Goal: Use online tool/utility: Utilize a website feature to perform a specific function

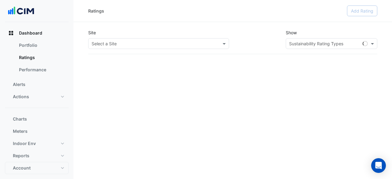
click at [123, 45] on input "text" at bounding box center [153, 44] width 122 height 6
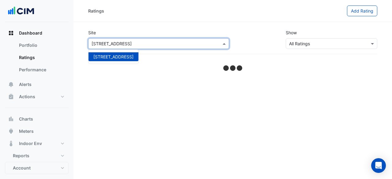
click at [123, 55] on span "[STREET_ADDRESS]" at bounding box center [113, 56] width 40 height 5
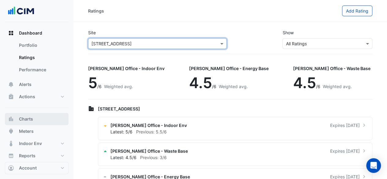
click at [28, 120] on span "Charts" at bounding box center [26, 119] width 14 height 6
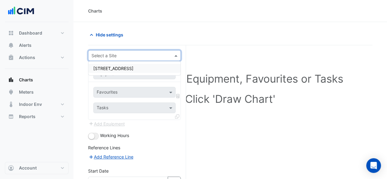
click at [167, 55] on div at bounding box center [134, 55] width 92 height 7
click at [156, 64] on div "[STREET_ADDRESS]" at bounding box center [134, 68] width 92 height 9
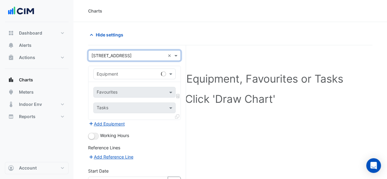
click at [147, 76] on input "text" at bounding box center [128, 74] width 63 height 6
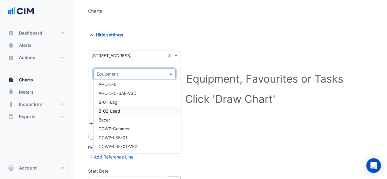
scroll to position [153, 0]
click at [147, 113] on div "B-01-Lag" at bounding box center [138, 111] width 88 height 9
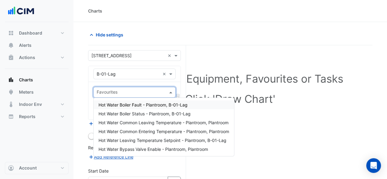
click at [146, 90] on input "text" at bounding box center [131, 93] width 69 height 6
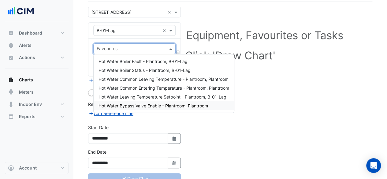
scroll to position [31, 0]
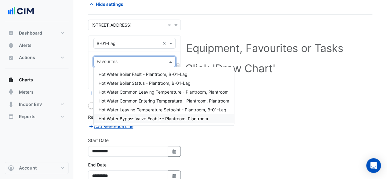
click at [151, 117] on span "Hot Water Bypass Valve Enable - Plantroom, Plantroom" at bounding box center [154, 118] width 110 height 5
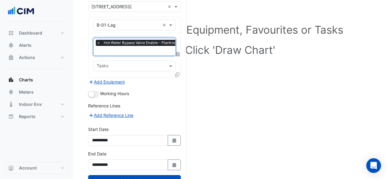
scroll to position [61, 0]
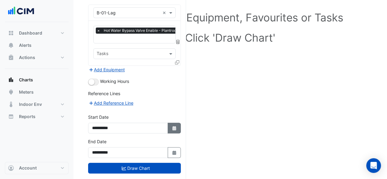
click at [172, 126] on icon "Select Date" at bounding box center [175, 128] width 6 height 4
select select "*"
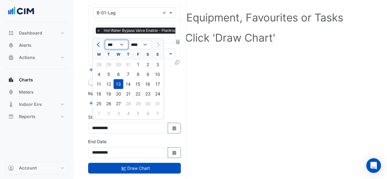
click at [120, 44] on select "*** *** *** *** *** *** *** ***" at bounding box center [116, 44] width 23 height 9
click at [119, 43] on select "*** *** *** *** *** *** *** ***" at bounding box center [116, 44] width 23 height 9
click at [147, 46] on select "**** **** **** **** **** **** **** **** **** **** ****" at bounding box center [139, 44] width 23 height 9
select select "****"
click at [128, 40] on select "**** **** **** **** **** **** **** **** **** **** ****" at bounding box center [139, 44] width 23 height 9
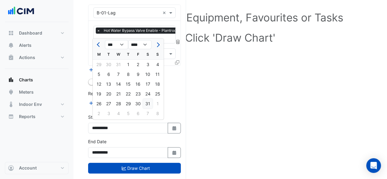
click at [145, 102] on div "31" at bounding box center [148, 104] width 10 height 10
type input "**********"
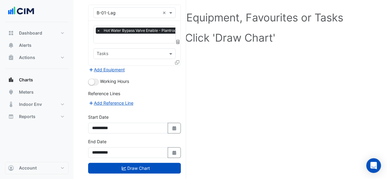
scroll to position [69, 0]
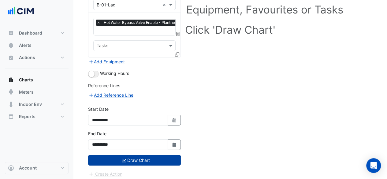
click at [133, 157] on button "Draw Chart" at bounding box center [134, 160] width 93 height 11
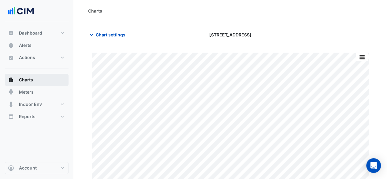
click at [43, 79] on button "Charts" at bounding box center [37, 80] width 64 height 12
click at [97, 35] on span "Chart settings" at bounding box center [111, 35] width 30 height 6
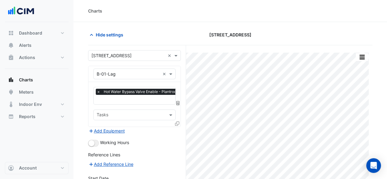
click at [97, 89] on span "×" at bounding box center [99, 92] width 6 height 6
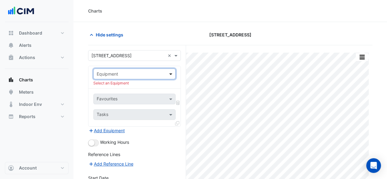
click at [171, 73] on span at bounding box center [172, 74] width 8 height 6
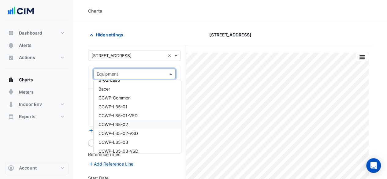
scroll to position [184, 0]
click at [133, 106] on div "CCWP-Common" at bounding box center [138, 107] width 88 height 9
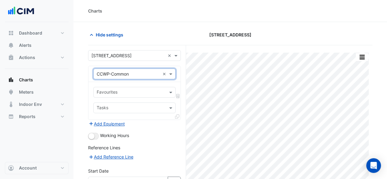
click at [135, 91] on input "text" at bounding box center [131, 93] width 69 height 6
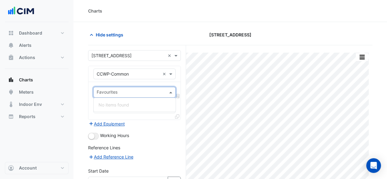
click at [135, 91] on input "text" at bounding box center [131, 93] width 69 height 6
click at [148, 90] on input "text" at bounding box center [131, 93] width 69 height 6
click at [149, 129] on form "**********" at bounding box center [134, 145] width 93 height 190
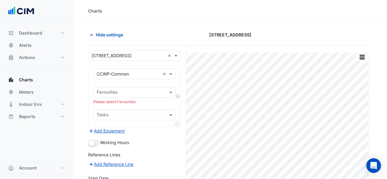
click at [151, 94] on input "text" at bounding box center [131, 93] width 69 height 6
click at [150, 77] on div "Equipment × CCWP-Common ×" at bounding box center [134, 74] width 82 height 11
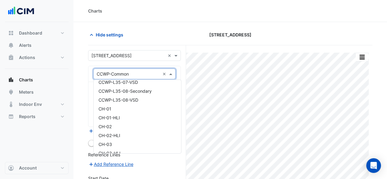
scroll to position [329, 0]
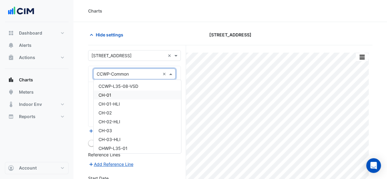
click at [143, 98] on div "CH-01" at bounding box center [138, 95] width 88 height 9
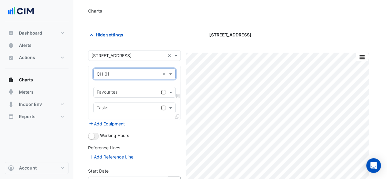
click at [147, 75] on input "text" at bounding box center [128, 74] width 63 height 6
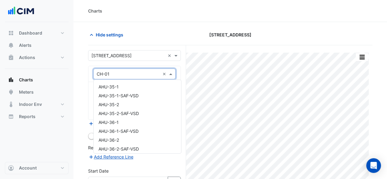
scroll to position [340, 0]
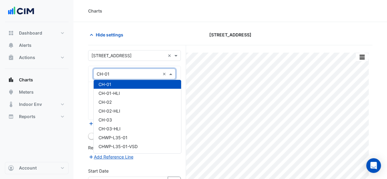
click at [146, 82] on div "CH-01" at bounding box center [138, 84] width 88 height 9
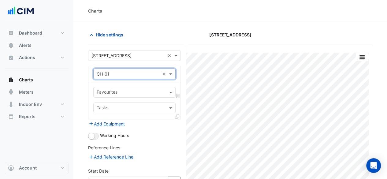
click at [145, 90] on input "text" at bounding box center [131, 93] width 69 height 6
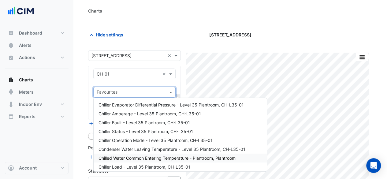
scroll to position [31, 0]
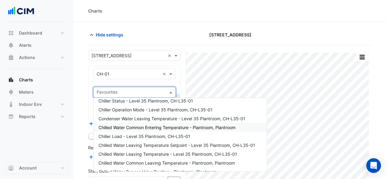
click at [159, 129] on span "Chilled Water Common Entering Temperature - Plantroom, Plantroom" at bounding box center [167, 127] width 137 height 5
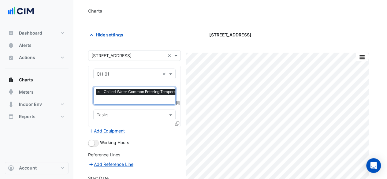
click at [149, 99] on input "text" at bounding box center [162, 100] width 131 height 6
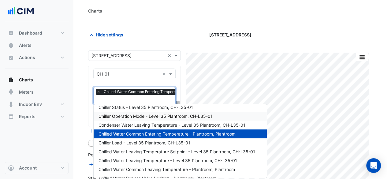
scroll to position [61, 0]
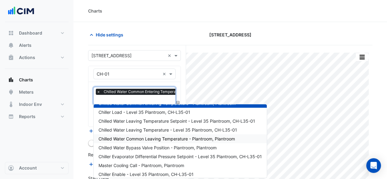
click at [159, 141] on div "Chilled Water Common Leaving Temperature - Plantroom, Plantroom" at bounding box center [180, 138] width 173 height 9
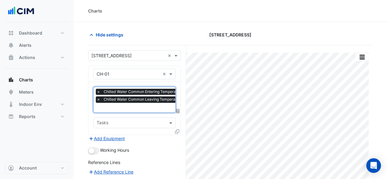
click at [142, 107] on input "text" at bounding box center [162, 108] width 131 height 6
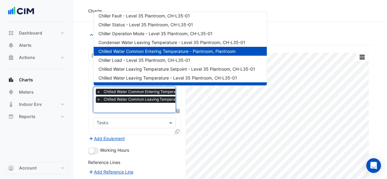
scroll to position [0, 0]
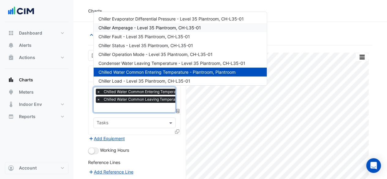
click at [161, 27] on span "Chiller Amperage - Level 35 Plantroom, CH-L35-01" at bounding box center [150, 27] width 103 height 5
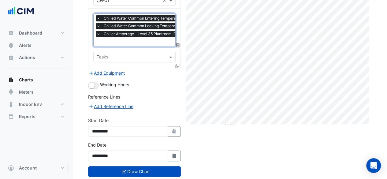
scroll to position [85, 0]
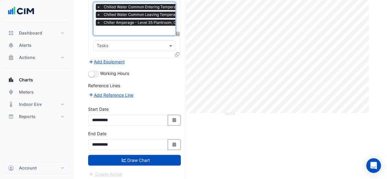
click at [140, 160] on button "Draw Chart" at bounding box center [134, 160] width 93 height 11
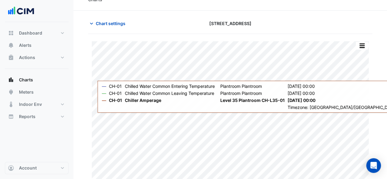
scroll to position [21, 0]
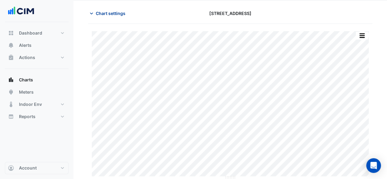
click at [99, 15] on span "Chart settings" at bounding box center [111, 13] width 30 height 6
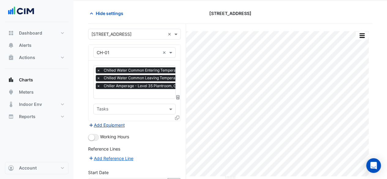
click at [118, 125] on button "Add Equipment" at bounding box center [106, 125] width 37 height 7
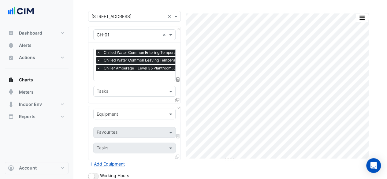
scroll to position [52, 0]
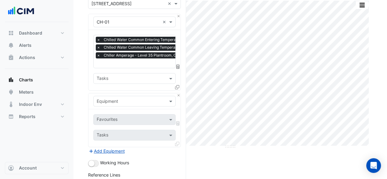
click at [136, 96] on div "Equipment" at bounding box center [134, 101] width 82 height 11
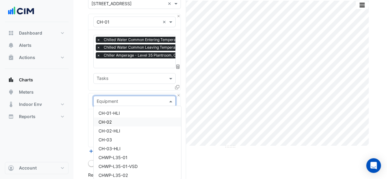
scroll to position [337, 0]
click at [131, 129] on div "CH-02" at bounding box center [138, 131] width 88 height 9
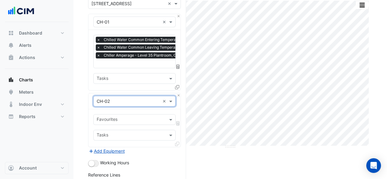
click at [133, 117] on input "text" at bounding box center [131, 120] width 69 height 6
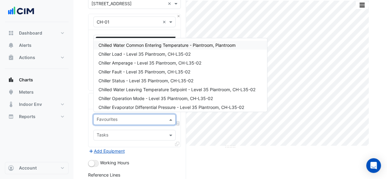
click at [171, 47] on span "Chilled Water Common Entering Temperature - Plantroom, Plantroom" at bounding box center [167, 45] width 137 height 5
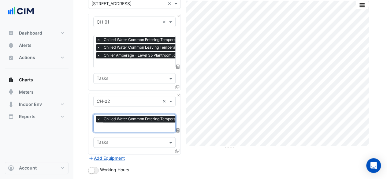
click at [148, 125] on input "text" at bounding box center [162, 128] width 131 height 6
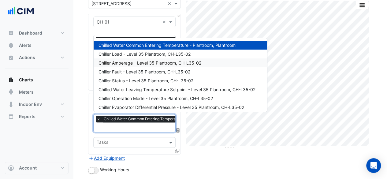
click at [178, 61] on span "Chiller Amperage - Level 35 Plantroom, CH-L35-02" at bounding box center [150, 62] width 103 height 5
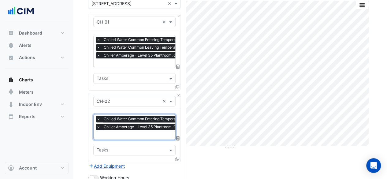
click at [130, 133] on input "text" at bounding box center [162, 135] width 131 height 6
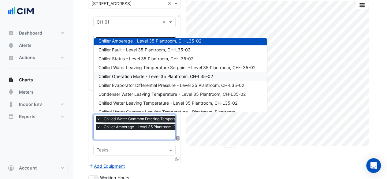
scroll to position [31, 0]
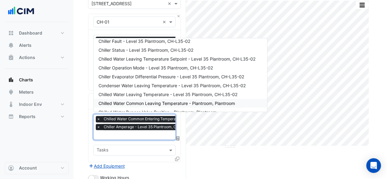
click at [167, 105] on span "Chilled Water Common Leaving Temperature - Plantroom, Plantroom" at bounding box center [167, 103] width 137 height 5
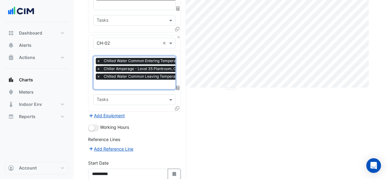
scroll to position [113, 0]
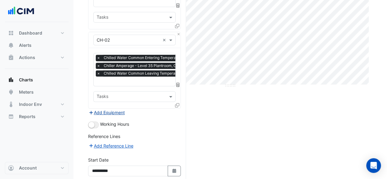
click at [105, 109] on button "Add Equipment" at bounding box center [106, 112] width 37 height 7
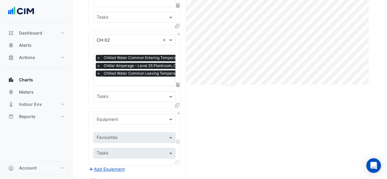
click at [135, 116] on input "text" at bounding box center [128, 119] width 63 height 6
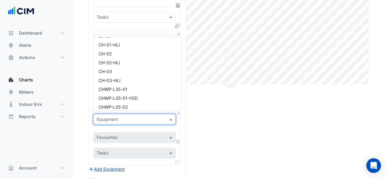
scroll to position [337, 0]
click at [132, 82] on div "CH-03" at bounding box center [138, 80] width 88 height 9
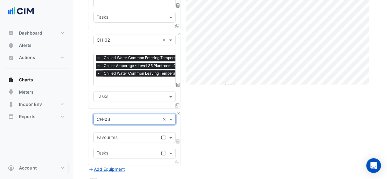
click at [128, 135] on input "text" at bounding box center [128, 138] width 62 height 6
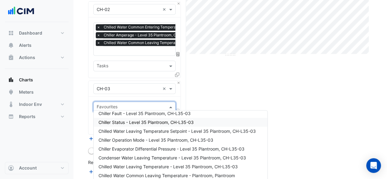
scroll to position [0, 0]
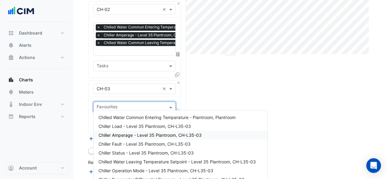
click at [179, 131] on div "Chiller Amperage - Level 35 Plantroom, CH-L35-03" at bounding box center [181, 135] width 174 height 9
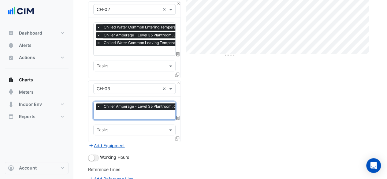
click at [153, 114] on input "text" at bounding box center [147, 115] width 101 height 6
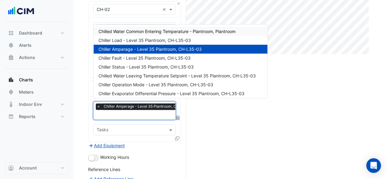
click at [161, 28] on div "Chilled Water Common Entering Temperature - Plantroom, Plantroom" at bounding box center [181, 31] width 174 height 9
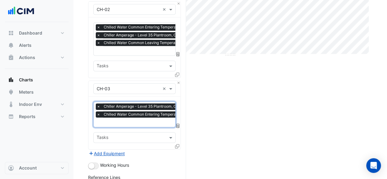
click at [129, 120] on input "text" at bounding box center [162, 123] width 131 height 6
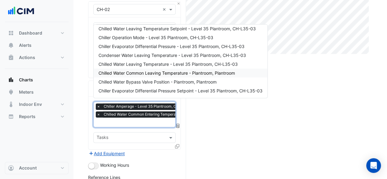
scroll to position [61, 0]
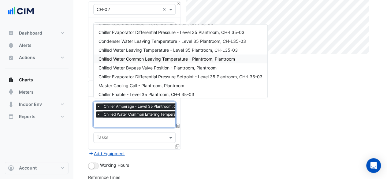
click at [186, 59] on span "Chilled Water Common Leaving Temperature - Plantroom, Plantroom" at bounding box center [167, 58] width 137 height 5
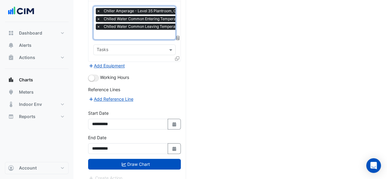
scroll to position [241, 0]
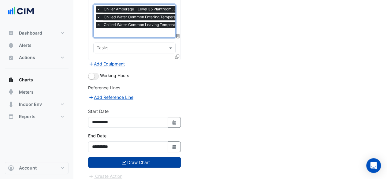
click at [148, 157] on button "Draw Chart" at bounding box center [134, 162] width 93 height 11
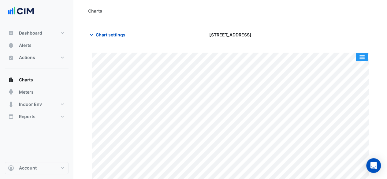
click at [361, 56] on button "button" at bounding box center [362, 57] width 12 height 8
click at [366, 57] on button "button" at bounding box center [362, 57] width 12 height 8
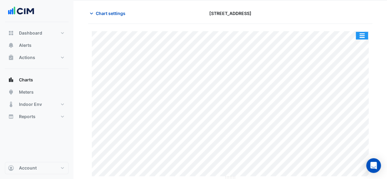
click at [365, 38] on button "button" at bounding box center [362, 36] width 12 height 8
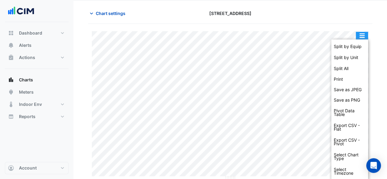
scroll to position [22, 0]
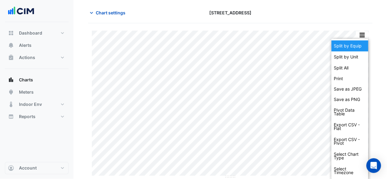
click at [360, 48] on div "Split by Equip" at bounding box center [350, 45] width 37 height 11
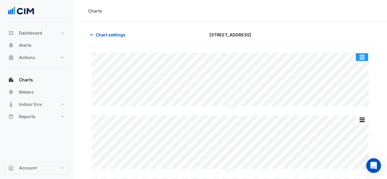
click at [362, 54] on button "button" at bounding box center [362, 57] width 12 height 8
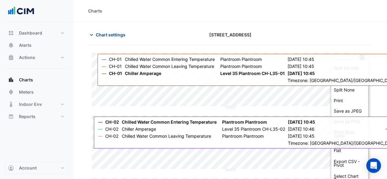
click at [103, 36] on span "Chart settings" at bounding box center [111, 35] width 30 height 6
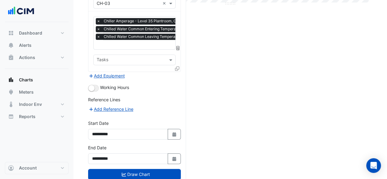
scroll to position [241, 0]
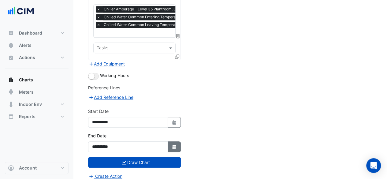
click at [178, 141] on button "Select Date" at bounding box center [174, 146] width 13 height 11
select select "*"
select select "****"
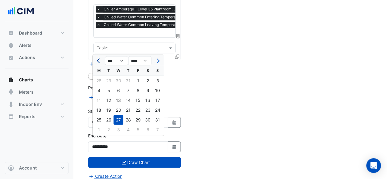
click at [100, 59] on button "Previous month" at bounding box center [98, 61] width 7 height 10
select select "*"
click at [110, 80] on div "1" at bounding box center [109, 81] width 10 height 10
type input "**********"
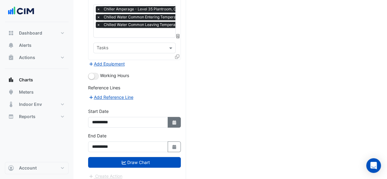
click at [173, 120] on fa-icon "Select Date" at bounding box center [175, 122] width 6 height 5
select select "*"
select select "****"
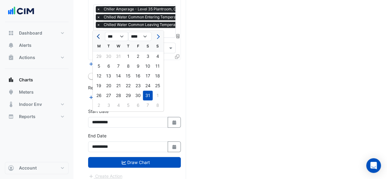
click at [100, 38] on button "Previous month" at bounding box center [98, 37] width 7 height 10
select select "*"
click at [102, 57] on div "1" at bounding box center [99, 56] width 10 height 10
type input "**********"
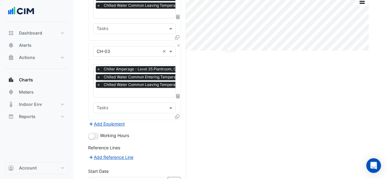
scroll to position [180, 0]
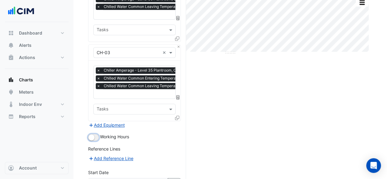
click at [95, 135] on button "button" at bounding box center [93, 137] width 11 height 7
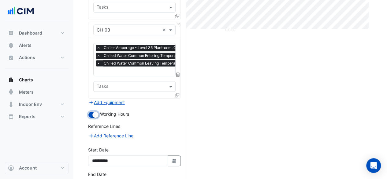
scroll to position [241, 0]
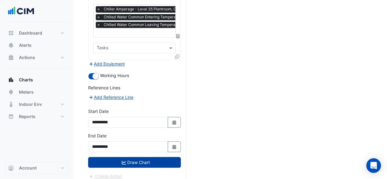
click at [136, 157] on button "Draw Chart" at bounding box center [134, 162] width 93 height 11
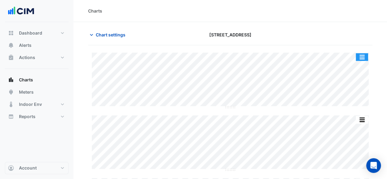
click at [362, 56] on button "button" at bounding box center [362, 57] width 12 height 8
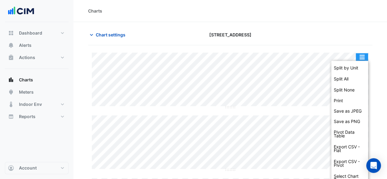
scroll to position [22, 0]
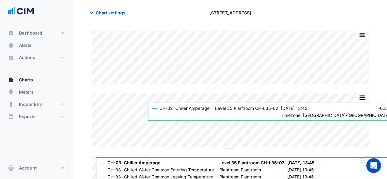
click at [382, 89] on section "Chart settings [STREET_ADDRESS] Split by Unit Split All Split None Print Save a…" at bounding box center [230, 109] width 314 height 219
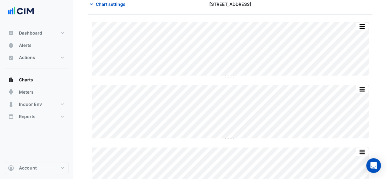
scroll to position [0, 0]
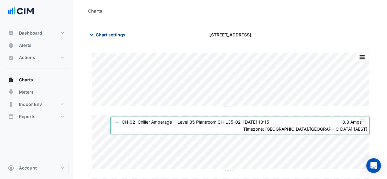
click at [111, 34] on span "Chart settings" at bounding box center [111, 35] width 30 height 6
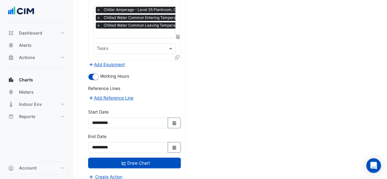
scroll to position [241, 0]
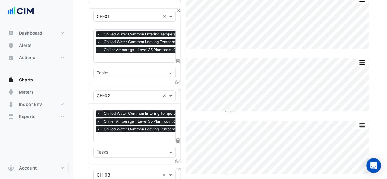
scroll to position [0, 0]
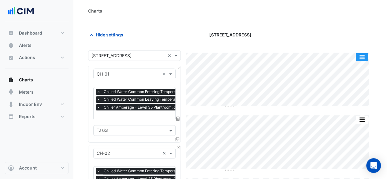
click at [364, 54] on button "button" at bounding box center [362, 57] width 12 height 8
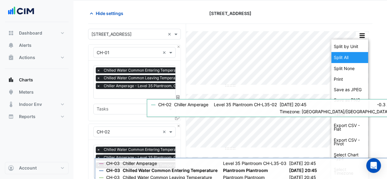
scroll to position [22, 0]
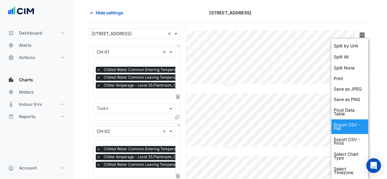
click at [355, 131] on div "Export CSV - Flat" at bounding box center [350, 126] width 37 height 15
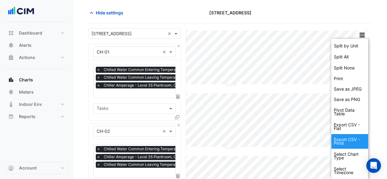
click at [356, 140] on div "Export CSV - Pivot" at bounding box center [350, 141] width 37 height 15
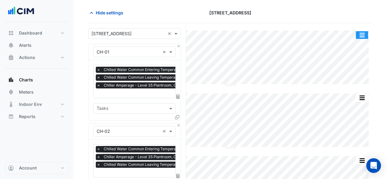
click at [362, 33] on button "button" at bounding box center [362, 35] width 12 height 8
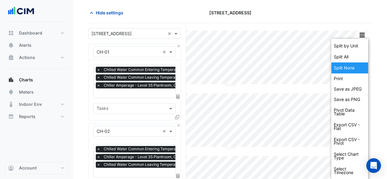
click at [355, 65] on div "Split None" at bounding box center [350, 67] width 37 height 11
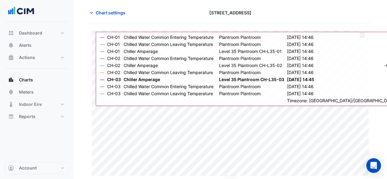
scroll to position [21, 0]
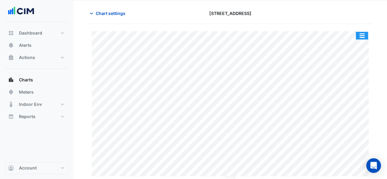
click at [363, 35] on button "button" at bounding box center [362, 36] width 12 height 8
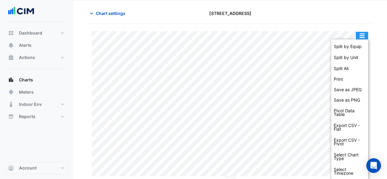
scroll to position [22, 0]
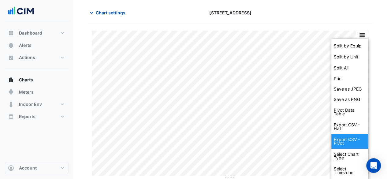
click at [358, 139] on div "Export CSV - Pivot" at bounding box center [350, 141] width 37 height 15
click at [350, 143] on div "Export CSV - Pivot" at bounding box center [350, 141] width 37 height 15
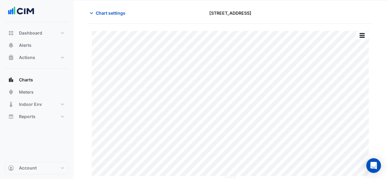
click at [375, 81] on section "Chart settings [STREET_ADDRESS] Split by Equip Split by Unit Split All Print Sa…" at bounding box center [230, 89] width 314 height 179
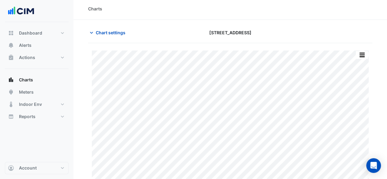
scroll to position [0, 0]
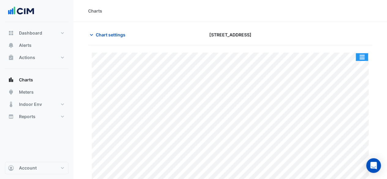
click at [363, 56] on button "button" at bounding box center [362, 57] width 12 height 8
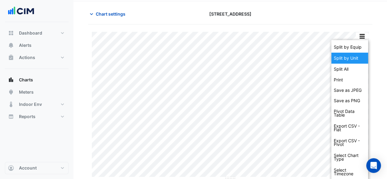
scroll to position [22, 0]
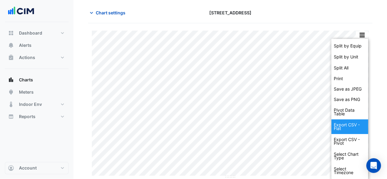
click at [358, 130] on div "Export CSV - Flat" at bounding box center [350, 126] width 37 height 15
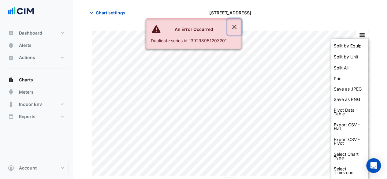
scroll to position [21, 0]
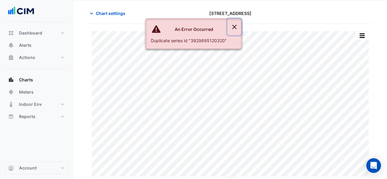
click at [231, 27] on button "Close" at bounding box center [234, 27] width 14 height 17
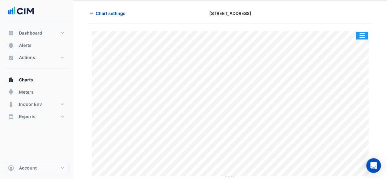
click at [362, 33] on button "button" at bounding box center [362, 36] width 12 height 8
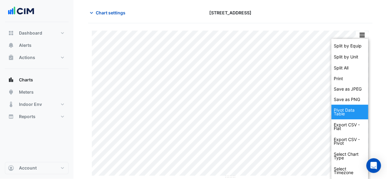
click at [355, 113] on div "Pivot Data Table" at bounding box center [350, 112] width 37 height 15
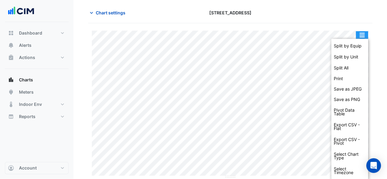
click at [363, 33] on button "button" at bounding box center [362, 35] width 12 height 8
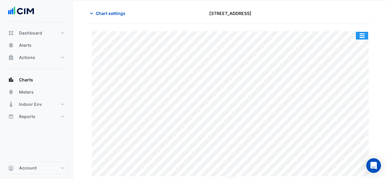
click at [363, 34] on button "button" at bounding box center [362, 36] width 12 height 8
click at [362, 32] on button "button" at bounding box center [362, 36] width 12 height 8
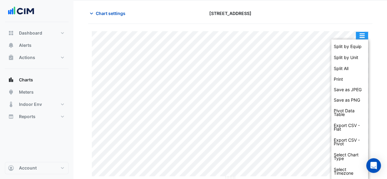
scroll to position [22, 0]
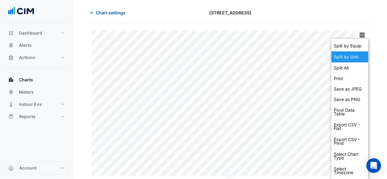
click at [359, 56] on div "Split by Unit" at bounding box center [350, 56] width 37 height 11
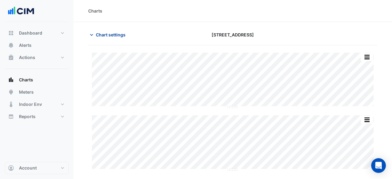
click at [105, 37] on span "Chart settings" at bounding box center [111, 35] width 30 height 6
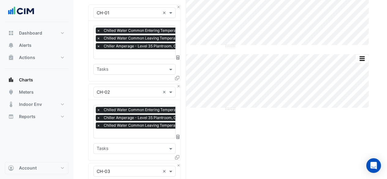
scroll to position [92, 0]
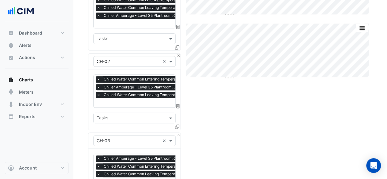
click at [98, 77] on span "×" at bounding box center [99, 79] width 6 height 6
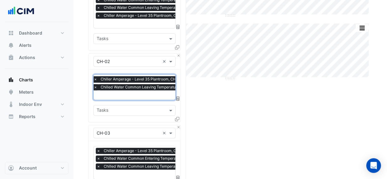
click at [96, 85] on span "×" at bounding box center [96, 87] width 6 height 6
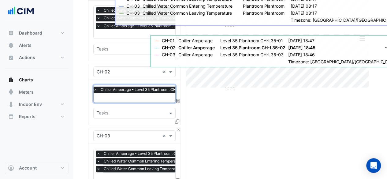
scroll to position [92, 0]
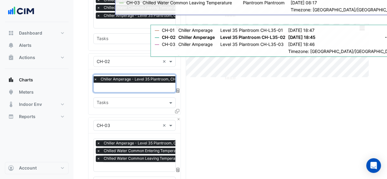
click at [147, 85] on input "text" at bounding box center [144, 88] width 100 height 6
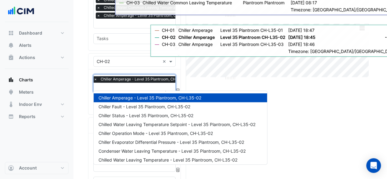
scroll to position [31, 0]
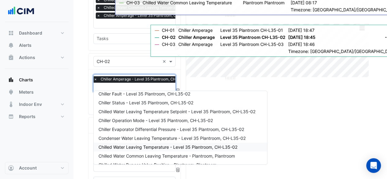
click at [149, 149] on div "Chilled Water Leaving Temperature - Level 35 Plantroom, CH-L35-02" at bounding box center [181, 147] width 174 height 9
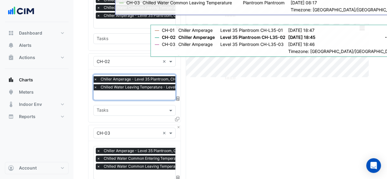
click at [133, 92] on input "text" at bounding box center [160, 95] width 132 height 6
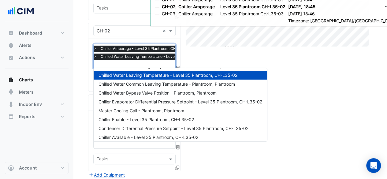
scroll to position [82, 0]
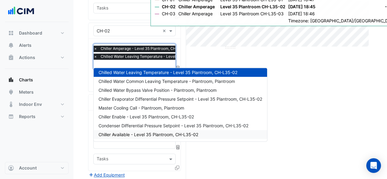
click at [229, 159] on div "Split by Equip Split All Split None Print Save as JPEG Save as PNG Pivot Data T…" at bounding box center [230, 109] width 284 height 373
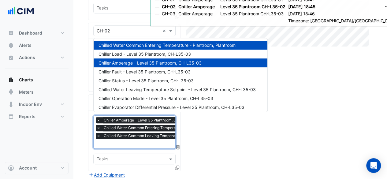
click at [140, 142] on input "text" at bounding box center [162, 144] width 131 height 6
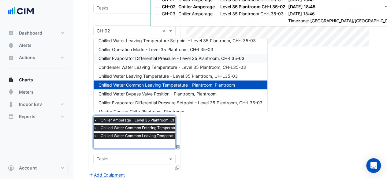
scroll to position [61, 0]
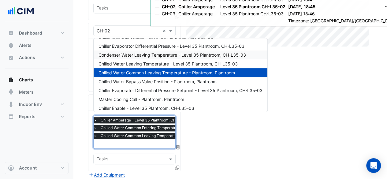
click at [223, 52] on div "Condenser Water Leaving Temperature - Level 35 Plantroom, CH-L35-03" at bounding box center [181, 55] width 174 height 9
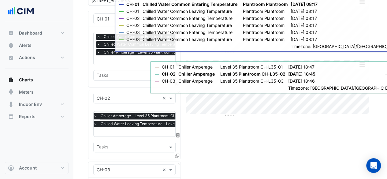
scroll to position [122, 0]
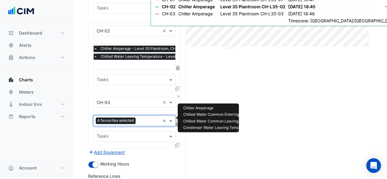
click at [145, 120] on input "text" at bounding box center [149, 121] width 22 height 6
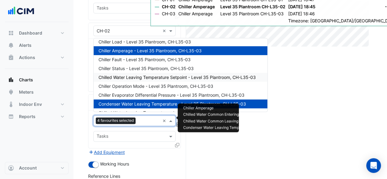
scroll to position [0, 0]
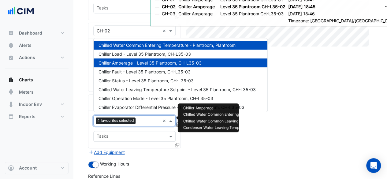
click at [163, 44] on span "Chilled Water Common Entering Temperature - Plantroom, Plantroom" at bounding box center [167, 45] width 137 height 5
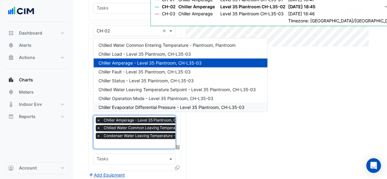
click at [142, 141] on input "text" at bounding box center [166, 144] width 139 height 6
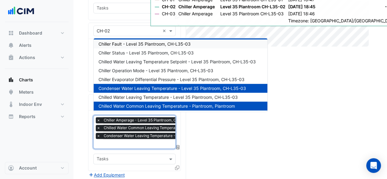
scroll to position [61, 0]
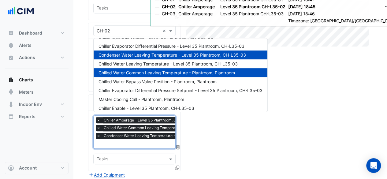
click at [167, 73] on span "Chilled Water Common Leaving Temperature - Plantroom, Plantroom" at bounding box center [167, 72] width 137 height 5
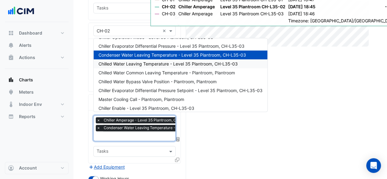
click at [162, 63] on span "Chilled Water Leaving Temperature - Level 35 Plantroom, CH-L35-03" at bounding box center [168, 63] width 139 height 5
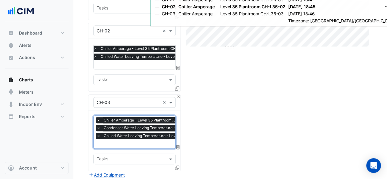
click at [100, 125] on span "×" at bounding box center [99, 128] width 6 height 6
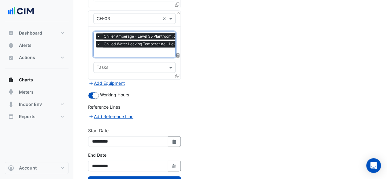
scroll to position [226, 0]
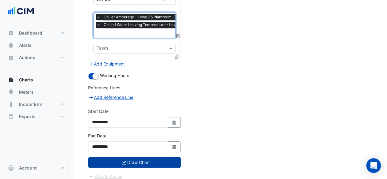
click at [152, 157] on button "Draw Chart" at bounding box center [134, 162] width 93 height 11
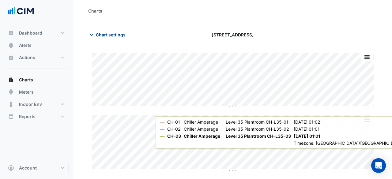
click at [101, 33] on span "Chart settings" at bounding box center [111, 35] width 30 height 6
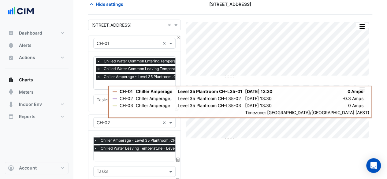
scroll to position [0, 3]
click at [100, 85] on input "text" at bounding box center [159, 85] width 131 height 6
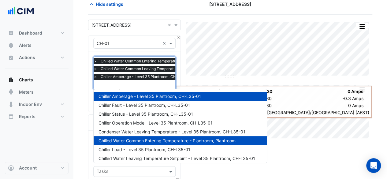
scroll to position [0, 0]
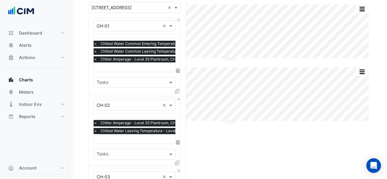
scroll to position [61, 0]
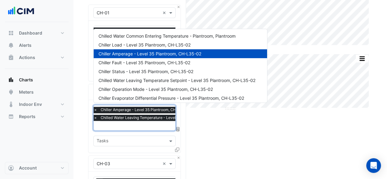
click at [129, 123] on input "text" at bounding box center [160, 126] width 132 height 6
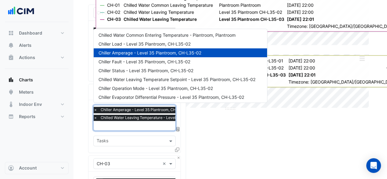
scroll to position [0, 0]
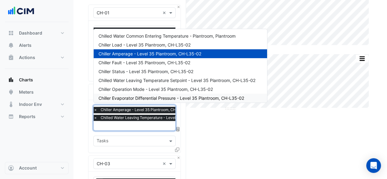
click at [237, 158] on div "Split by Equip Split All Split None Print Save as JPEG Save as PNG Pivot Data T…" at bounding box center [230, 166] width 284 height 365
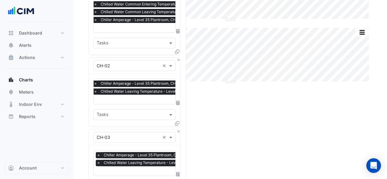
scroll to position [122, 0]
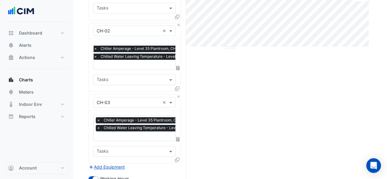
click at [137, 133] on input "text" at bounding box center [163, 136] width 132 height 6
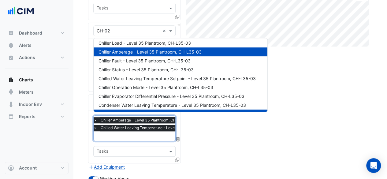
scroll to position [0, 0]
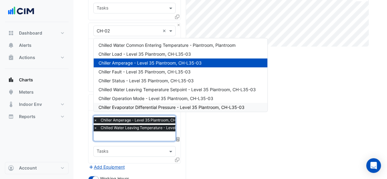
click at [251, 122] on div "Split by Equip Split All Split None Print Save as JPEG Save as PNG Pivot Data T…" at bounding box center [230, 105] width 284 height 365
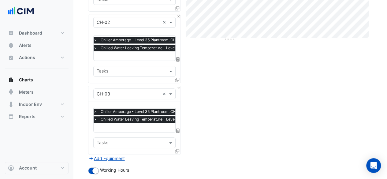
scroll to position [153, 0]
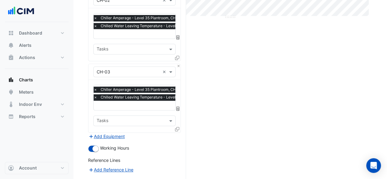
click at [116, 133] on button "Add Equipment" at bounding box center [106, 136] width 37 height 7
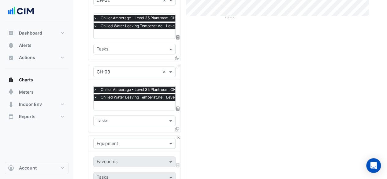
click at [154, 141] on input "text" at bounding box center [128, 144] width 63 height 6
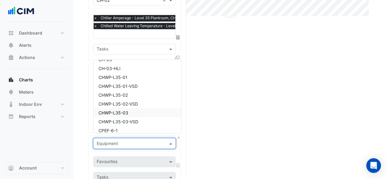
scroll to position [367, 0]
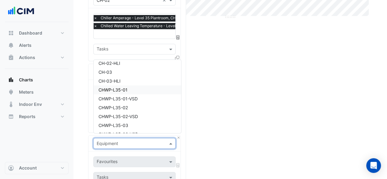
click at [150, 89] on div "CHWP-L35-01" at bounding box center [138, 89] width 88 height 9
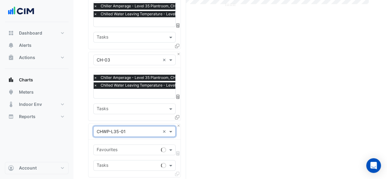
scroll to position [184, 0]
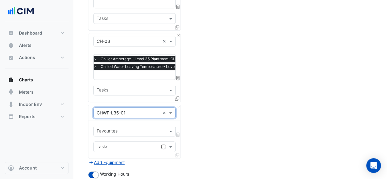
click at [144, 126] on div "Favourites" at bounding box center [130, 130] width 72 height 9
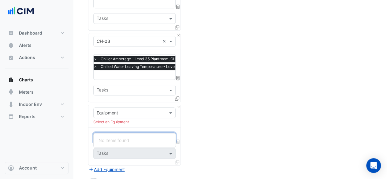
click at [205, 107] on div "Split by Equip Split All Split None Print Save as JPEG Save as PNG Pivot Data T…" at bounding box center [230, 76] width 284 height 429
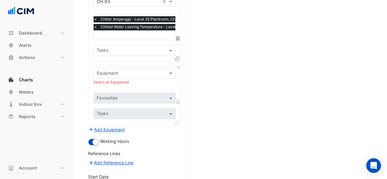
scroll to position [214, 0]
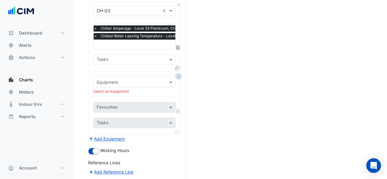
click at [179, 74] on button "Close" at bounding box center [179, 76] width 4 height 4
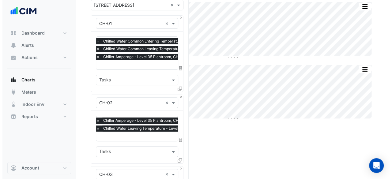
scroll to position [0, 0]
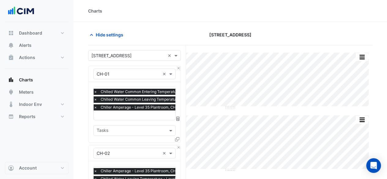
click at [300, 39] on div at bounding box center [327, 34] width 97 height 11
click at [93, 37] on icon "button" at bounding box center [91, 35] width 6 height 6
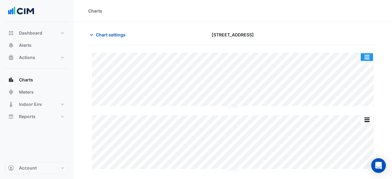
click at [370, 55] on button "button" at bounding box center [367, 57] width 12 height 8
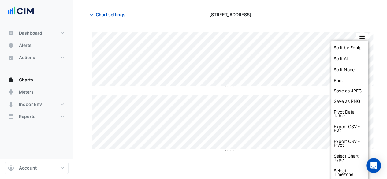
scroll to position [22, 0]
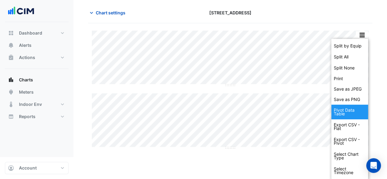
click at [356, 114] on div "Pivot Data Table" at bounding box center [350, 112] width 37 height 15
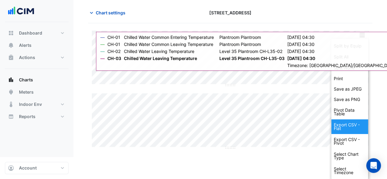
click at [353, 122] on div "Export CSV - Flat" at bounding box center [350, 126] width 37 height 15
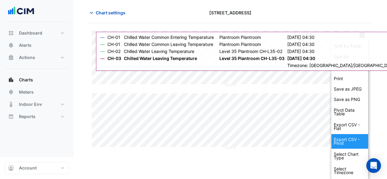
click at [353, 139] on div "Export CSV - Pivot" at bounding box center [350, 141] width 37 height 15
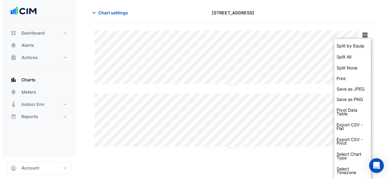
scroll to position [0, 0]
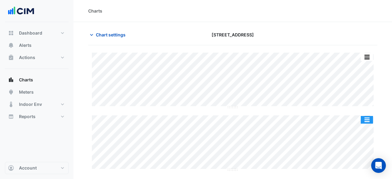
click at [367, 120] on button "button" at bounding box center [367, 120] width 12 height 8
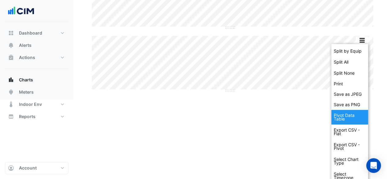
scroll to position [85, 0]
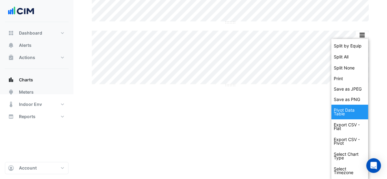
click at [355, 115] on div "Pivot Data Table" at bounding box center [350, 112] width 37 height 15
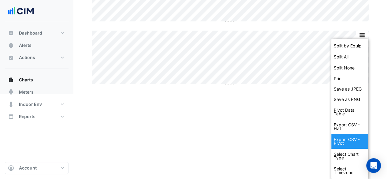
click at [346, 137] on div "Export CSV - Pivot" at bounding box center [350, 141] width 37 height 15
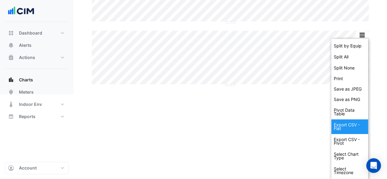
click at [344, 125] on div "Export CSV - Flat" at bounding box center [350, 126] width 37 height 15
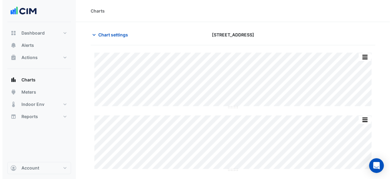
scroll to position [0, 0]
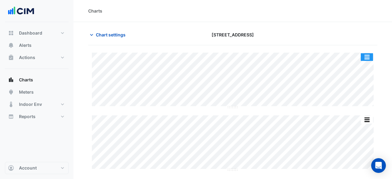
click at [369, 57] on button "button" at bounding box center [367, 57] width 12 height 8
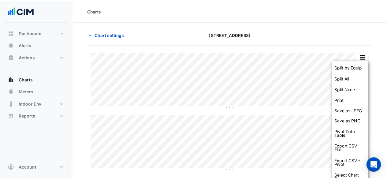
scroll to position [22, 0]
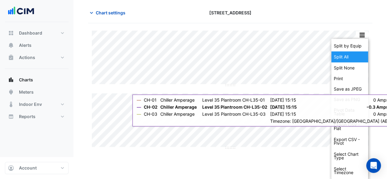
click at [353, 56] on div "Split All" at bounding box center [350, 56] width 37 height 11
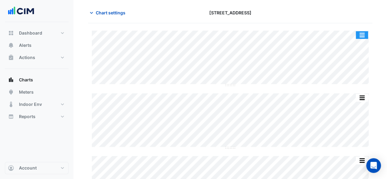
click at [360, 35] on button "button" at bounding box center [362, 35] width 12 height 8
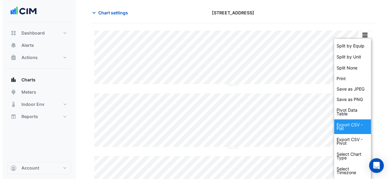
scroll to position [53, 0]
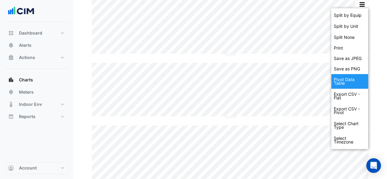
click at [347, 84] on div "Pivot Data Table" at bounding box center [350, 81] width 37 height 15
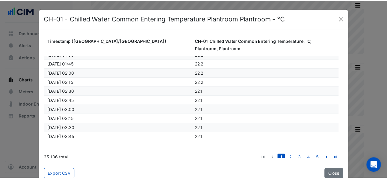
scroll to position [0, 0]
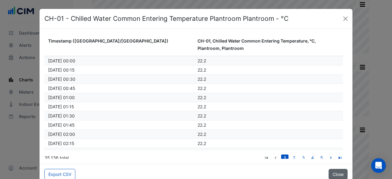
click at [329, 174] on button "Close" at bounding box center [338, 174] width 19 height 11
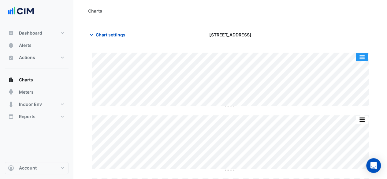
click at [359, 54] on button "button" at bounding box center [362, 57] width 12 height 8
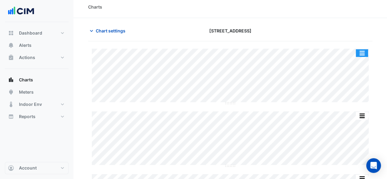
scroll to position [22, 0]
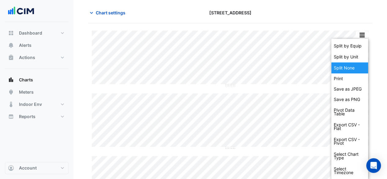
click at [357, 70] on div "Split None" at bounding box center [350, 67] width 37 height 11
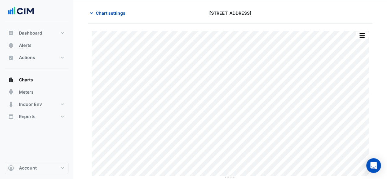
scroll to position [21, 0]
click at [363, 35] on button "button" at bounding box center [362, 36] width 12 height 8
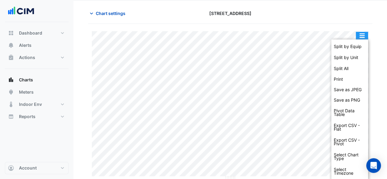
scroll to position [22, 0]
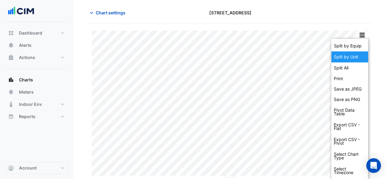
click at [363, 53] on div "Split by Unit" at bounding box center [350, 56] width 37 height 11
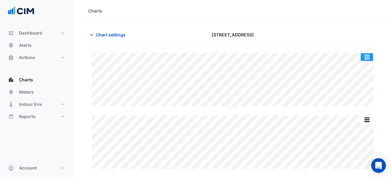
click at [370, 59] on button "button" at bounding box center [367, 57] width 12 height 8
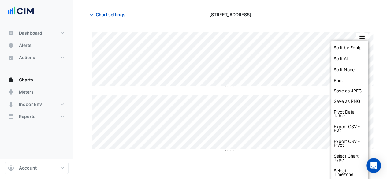
scroll to position [22, 0]
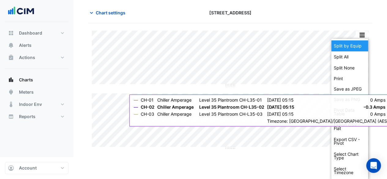
click at [350, 47] on div "Split by Equip" at bounding box center [350, 45] width 37 height 11
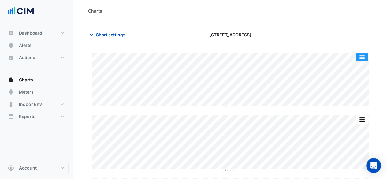
click at [361, 55] on button "button" at bounding box center [362, 57] width 12 height 8
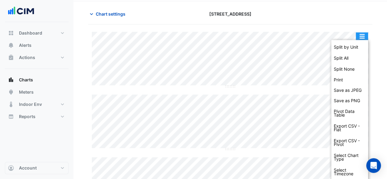
scroll to position [22, 0]
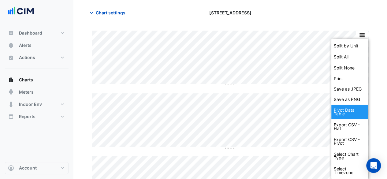
click at [355, 114] on div "Pivot Data Table" at bounding box center [350, 112] width 37 height 15
click at [294, 86] on div "Split by Unit Split All Split None Print Save as JPEG Save as PNG Pivot Data Ta…" at bounding box center [230, 121] width 284 height 181
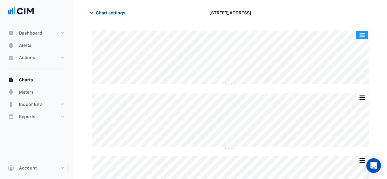
click at [364, 35] on button "button" at bounding box center [362, 35] width 12 height 8
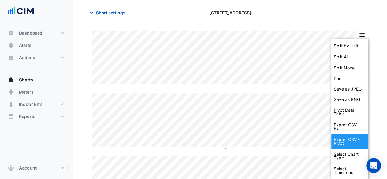
click at [350, 138] on div "Export CSV - Pivot" at bounding box center [350, 141] width 37 height 15
click at [318, 84] on div "Split by Unit Split All Split None Print Save as JPEG Save as PNG Pivot Data Ta…" at bounding box center [230, 58] width 277 height 55
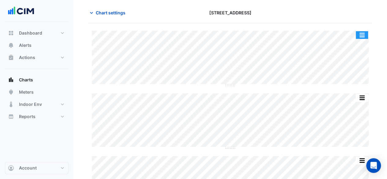
click at [364, 34] on button "button" at bounding box center [362, 35] width 12 height 8
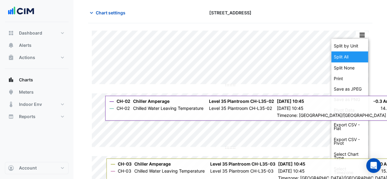
click at [362, 57] on div "Split All" at bounding box center [350, 56] width 37 height 11
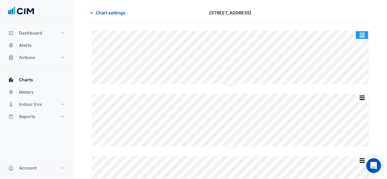
click at [364, 36] on button "button" at bounding box center [362, 35] width 12 height 8
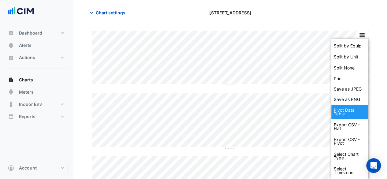
click at [361, 114] on div "Pivot Data Table" at bounding box center [350, 112] width 37 height 15
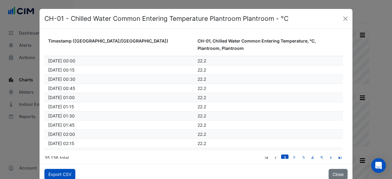
click at [70, 174] on button "Export CSV" at bounding box center [59, 174] width 31 height 11
click at [342, 176] on button "Close" at bounding box center [338, 174] width 19 height 11
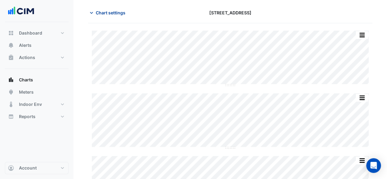
click at [100, 9] on span "Chart settings" at bounding box center [111, 12] width 30 height 6
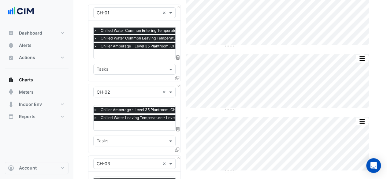
scroll to position [83, 0]
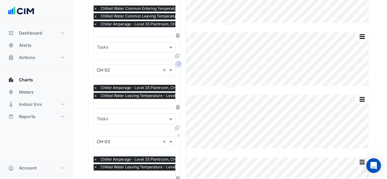
click at [178, 62] on button "Close" at bounding box center [179, 64] width 4 height 4
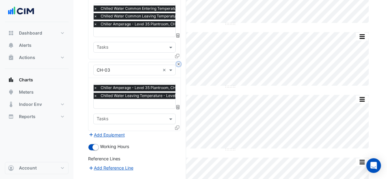
click at [178, 62] on button "Close" at bounding box center [179, 64] width 4 height 4
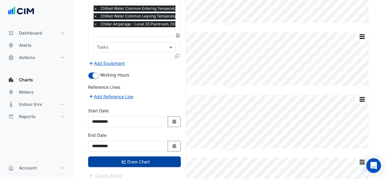
click at [139, 159] on button "Draw Chart" at bounding box center [134, 161] width 93 height 11
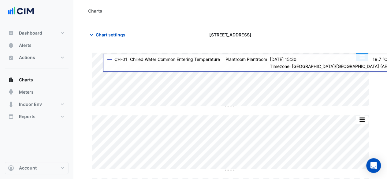
click at [368, 58] on button "button" at bounding box center [362, 57] width 12 height 8
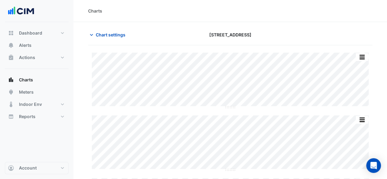
click at [364, 30] on div at bounding box center [327, 34] width 97 height 11
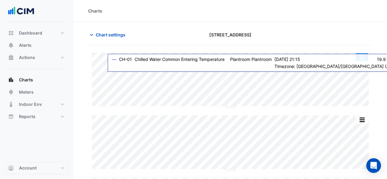
click at [362, 56] on button "button" at bounding box center [362, 57] width 12 height 8
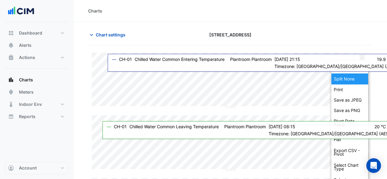
click at [354, 79] on div "Split None" at bounding box center [350, 78] width 37 height 11
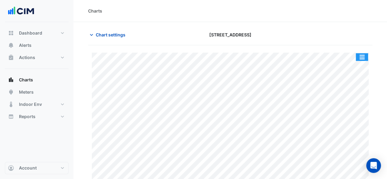
click at [363, 57] on button "button" at bounding box center [362, 57] width 12 height 8
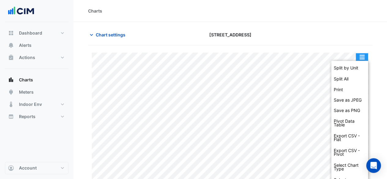
scroll to position [11, 0]
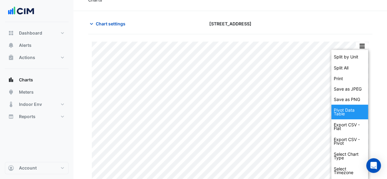
click at [354, 117] on div "Pivot Data Table" at bounding box center [350, 112] width 37 height 15
click at [337, 112] on div "Pivot Data Table" at bounding box center [350, 112] width 37 height 15
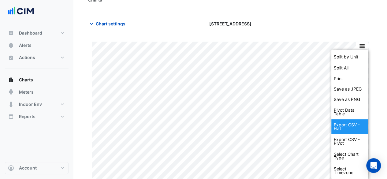
click at [345, 125] on div "Export CSV - Flat" at bounding box center [350, 126] width 37 height 15
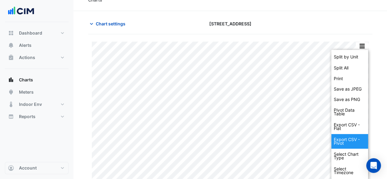
click at [345, 138] on div "Export CSV - Pivot" at bounding box center [350, 141] width 37 height 15
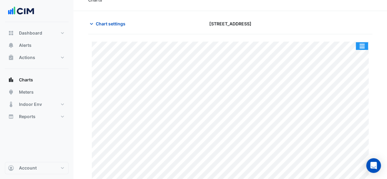
click at [365, 45] on button "button" at bounding box center [362, 46] width 12 height 8
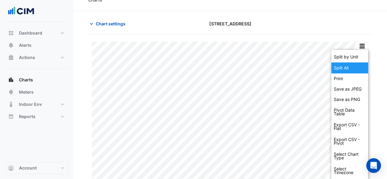
click at [354, 69] on div "Split All" at bounding box center [350, 67] width 37 height 11
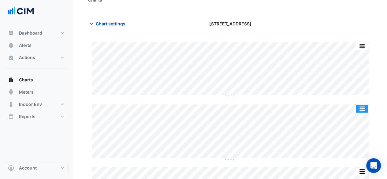
click at [363, 110] on button "button" at bounding box center [362, 109] width 12 height 8
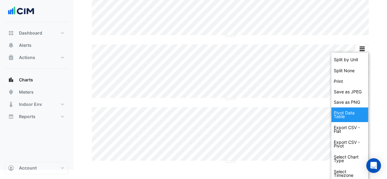
scroll to position [74, 0]
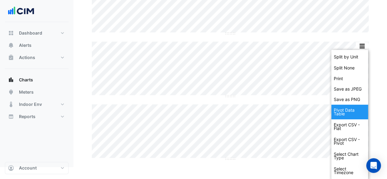
click at [354, 110] on div "Pivot Data Table" at bounding box center [350, 112] width 37 height 15
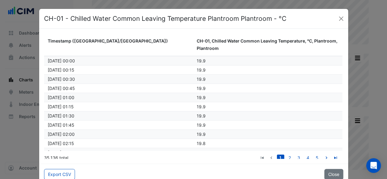
scroll to position [61, 0]
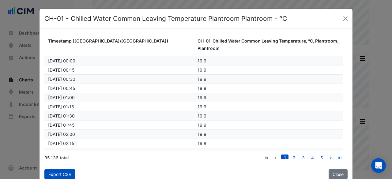
click at [52, 174] on button "Export CSV" at bounding box center [59, 174] width 31 height 11
click at [342, 18] on button "Close" at bounding box center [345, 18] width 9 height 9
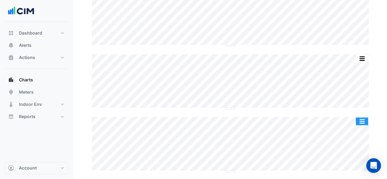
click at [360, 121] on button "button" at bounding box center [362, 122] width 12 height 8
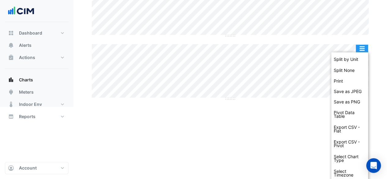
scroll to position [137, 0]
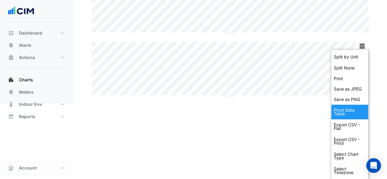
click at [359, 113] on div "Pivot Data Table" at bounding box center [350, 112] width 37 height 15
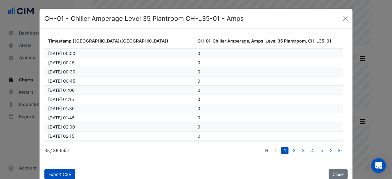
click at [62, 174] on button "Export CSV" at bounding box center [59, 174] width 31 height 11
click at [345, 20] on button "Close" at bounding box center [345, 18] width 9 height 9
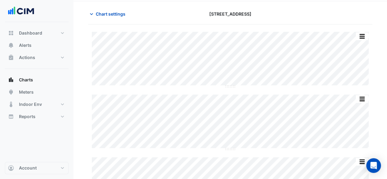
scroll to position [0, 0]
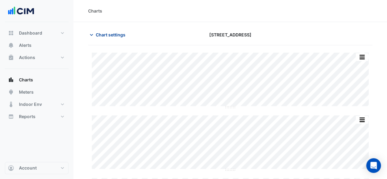
click at [112, 32] on span "Chart settings" at bounding box center [111, 35] width 30 height 6
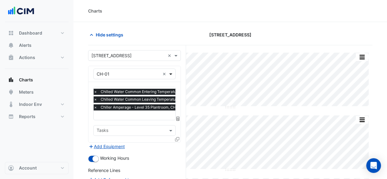
click at [171, 74] on span at bounding box center [172, 74] width 8 height 6
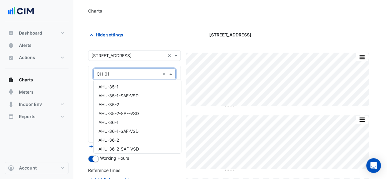
scroll to position [340, 0]
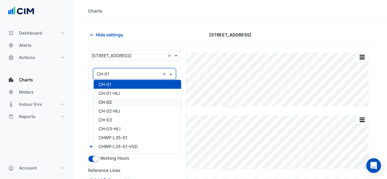
click at [143, 104] on div "CH-02" at bounding box center [138, 102] width 88 height 9
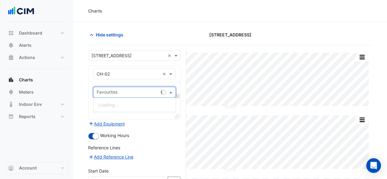
click at [145, 92] on input "text" at bounding box center [128, 93] width 62 height 6
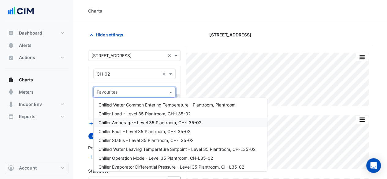
click at [146, 125] on span "Chiller Amperage - Level 35 Plantroom, CH-L35-02" at bounding box center [150, 122] width 103 height 5
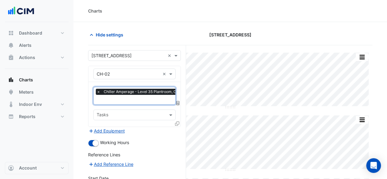
click at [147, 100] on input "text" at bounding box center [147, 100] width 100 height 6
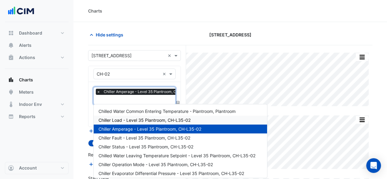
click at [155, 122] on span "Chiller Load - Level 35 Plantroom, CH-L35-02" at bounding box center [145, 120] width 92 height 5
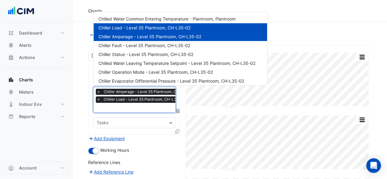
click at [145, 105] on input "text" at bounding box center [147, 108] width 100 height 6
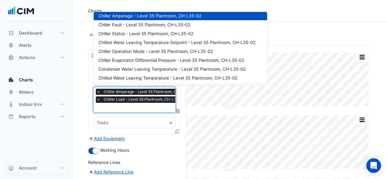
scroll to position [31, 0]
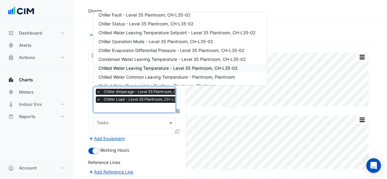
click at [152, 68] on span "Chilled Water Leaving Temperature - Level 35 Plantroom, CH-L35-02" at bounding box center [168, 68] width 139 height 5
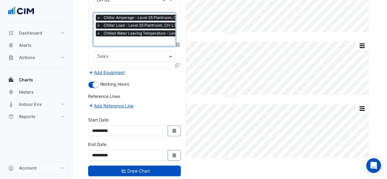
scroll to position [85, 0]
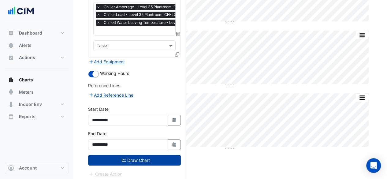
click at [142, 156] on button "Draw Chart" at bounding box center [134, 160] width 93 height 11
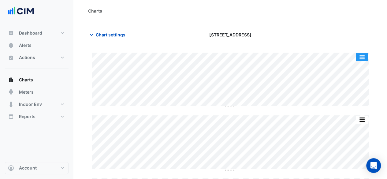
click at [361, 54] on button "button" at bounding box center [362, 57] width 12 height 8
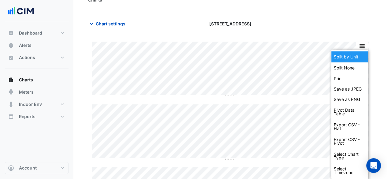
scroll to position [11, 0]
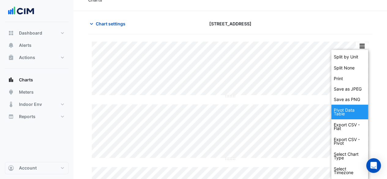
click at [355, 112] on div "Pivot Data Table" at bounding box center [350, 112] width 37 height 15
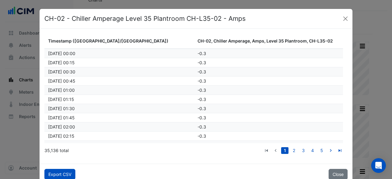
click at [48, 176] on button "Export CSV" at bounding box center [59, 174] width 31 height 11
click at [346, 21] on button "Close" at bounding box center [345, 18] width 9 height 9
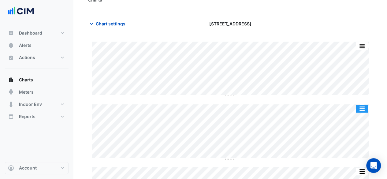
click at [366, 109] on button "button" at bounding box center [362, 109] width 12 height 8
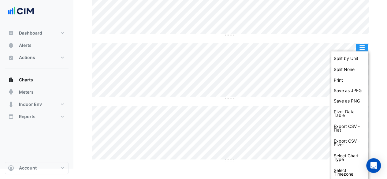
scroll to position [74, 0]
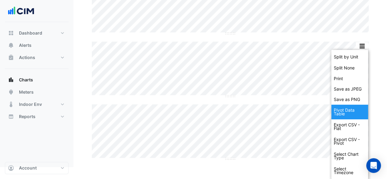
click at [337, 113] on div "Pivot Data Table" at bounding box center [350, 112] width 37 height 15
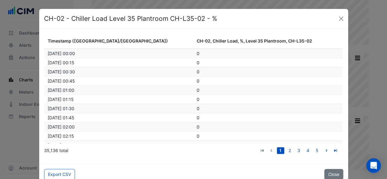
scroll to position [61, 0]
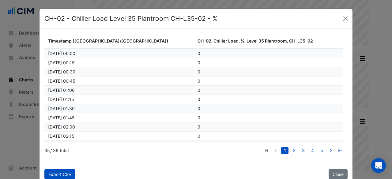
click at [45, 175] on button "Export CSV" at bounding box center [59, 174] width 31 height 11
click at [343, 21] on button "Close" at bounding box center [345, 18] width 9 height 9
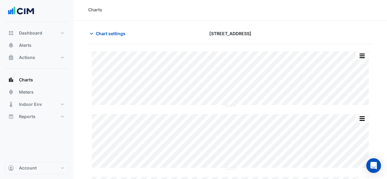
scroll to position [0, 0]
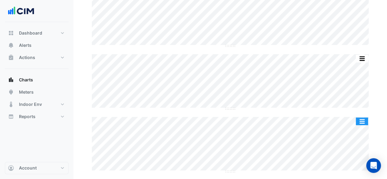
click at [360, 122] on button "button" at bounding box center [362, 122] width 12 height 8
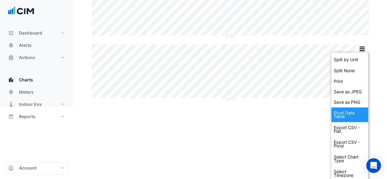
scroll to position [137, 0]
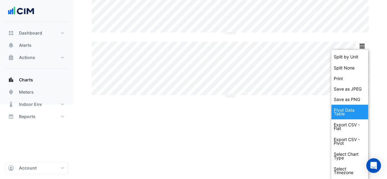
click at [350, 114] on div "Pivot Data Table" at bounding box center [350, 112] width 37 height 15
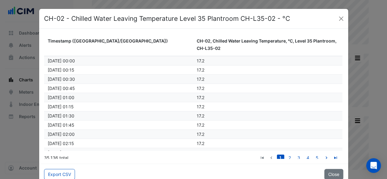
scroll to position [61, 0]
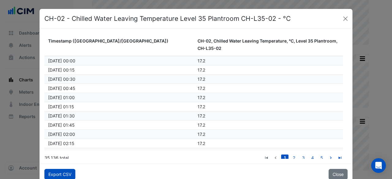
click at [47, 175] on button "Export CSV" at bounding box center [59, 174] width 31 height 11
click at [342, 19] on button "Close" at bounding box center [345, 18] width 9 height 9
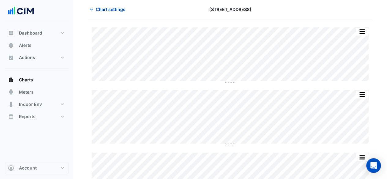
scroll to position [0, 0]
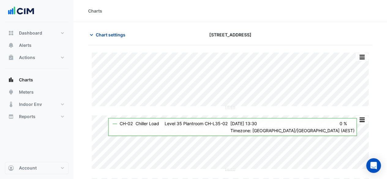
click at [97, 35] on span "Chart settings" at bounding box center [111, 35] width 30 height 6
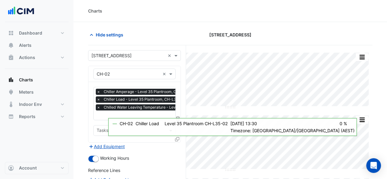
click at [122, 78] on div "Equipment × CH-02 ×" at bounding box center [134, 74] width 82 height 11
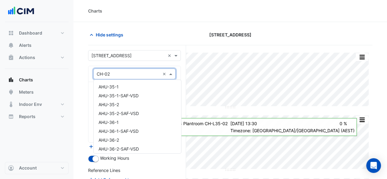
scroll to position [358, 0]
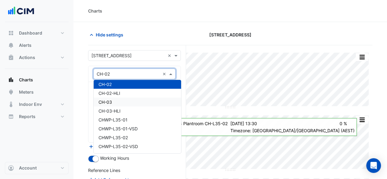
click at [122, 100] on div "CH-03" at bounding box center [138, 102] width 88 height 9
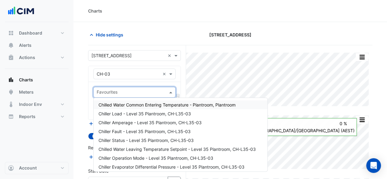
click at [122, 92] on input "text" at bounding box center [131, 93] width 69 height 6
click at [126, 122] on span "Chiller Amperage - Level 35 Plantroom, CH-L35-03" at bounding box center [150, 122] width 103 height 5
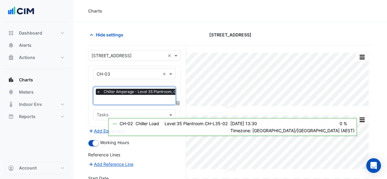
click at [124, 100] on input "text" at bounding box center [147, 100] width 101 height 6
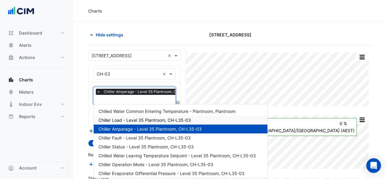
click at [127, 119] on span "Chiller Load - Level 35 Plantroom, CH-L35-03" at bounding box center [145, 120] width 92 height 5
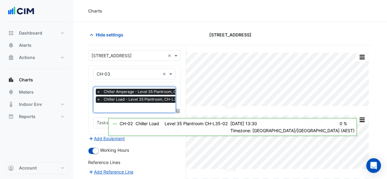
click at [124, 109] on input "text" at bounding box center [147, 108] width 101 height 6
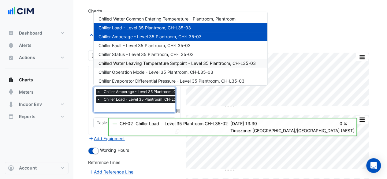
scroll to position [31, 0]
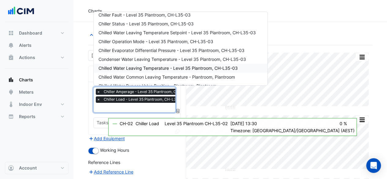
click at [130, 70] on span "Chilled Water Leaving Temperature - Level 35 Plantroom, CH-L35-03" at bounding box center [168, 68] width 139 height 5
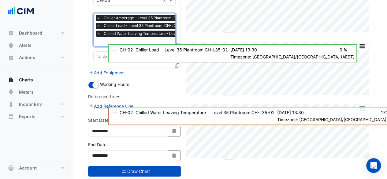
scroll to position [85, 0]
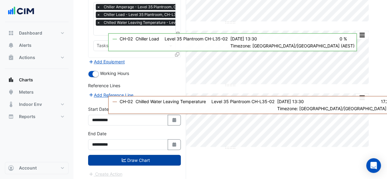
click at [127, 159] on button "Draw Chart" at bounding box center [134, 160] width 93 height 11
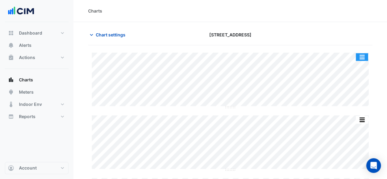
click at [366, 60] on button "button" at bounding box center [362, 57] width 12 height 8
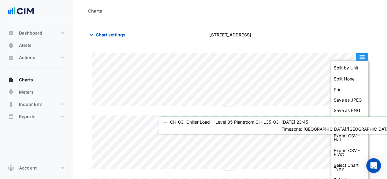
scroll to position [11, 0]
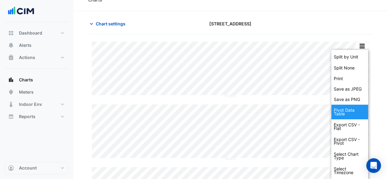
click at [336, 112] on div "Pivot Data Table" at bounding box center [350, 112] width 37 height 15
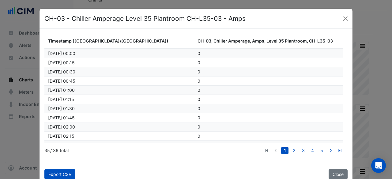
click at [61, 174] on button "Export CSV" at bounding box center [59, 174] width 31 height 11
click at [342, 21] on button "Close" at bounding box center [345, 18] width 9 height 9
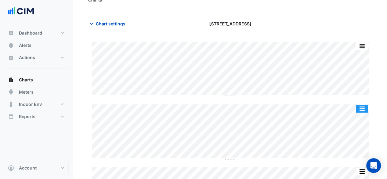
click at [364, 106] on button "button" at bounding box center [362, 109] width 12 height 8
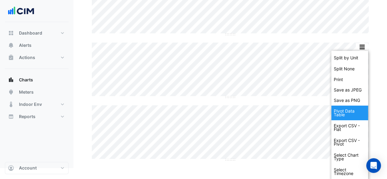
scroll to position [74, 0]
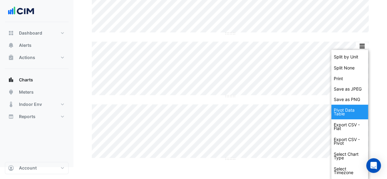
click at [355, 113] on div "Pivot Data Table" at bounding box center [350, 112] width 37 height 15
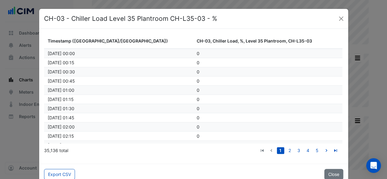
scroll to position [61, 0]
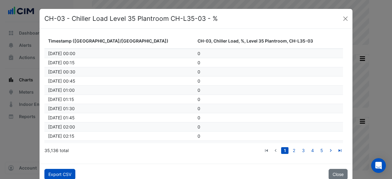
click at [52, 177] on button "Export CSV" at bounding box center [59, 174] width 31 height 11
click at [344, 20] on button "Close" at bounding box center [345, 18] width 9 height 9
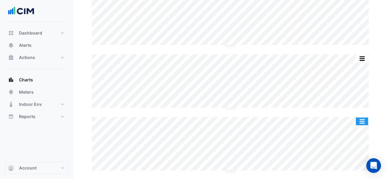
click at [363, 119] on button "button" at bounding box center [362, 122] width 12 height 8
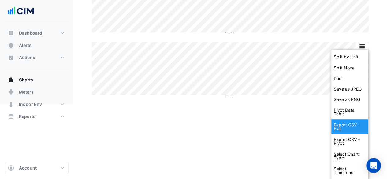
scroll to position [137, 0]
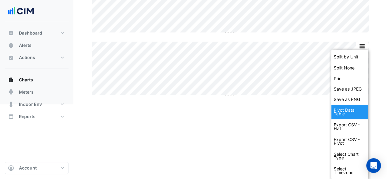
click at [347, 112] on div "Pivot Data Table" at bounding box center [350, 112] width 37 height 15
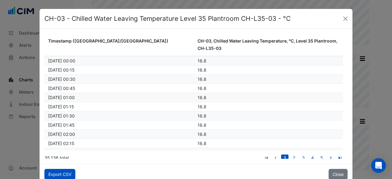
click at [64, 169] on button "Export CSV" at bounding box center [59, 174] width 31 height 11
click at [345, 17] on button "Close" at bounding box center [345, 18] width 9 height 9
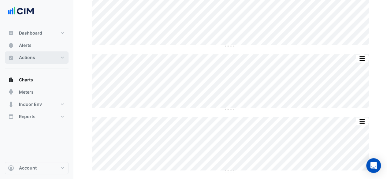
scroll to position [0, 0]
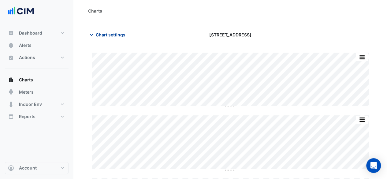
click at [116, 37] on span "Chart settings" at bounding box center [111, 35] width 30 height 6
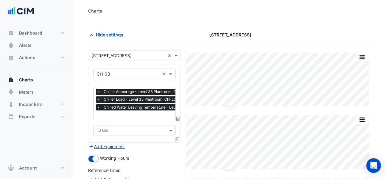
click at [148, 75] on input "text" at bounding box center [128, 74] width 63 height 6
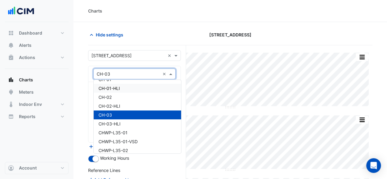
scroll to position [314, 0]
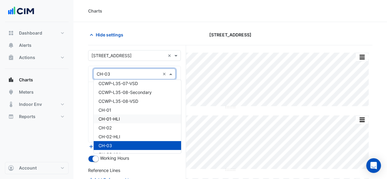
click at [136, 118] on div "CH-01-HLI" at bounding box center [138, 119] width 88 height 9
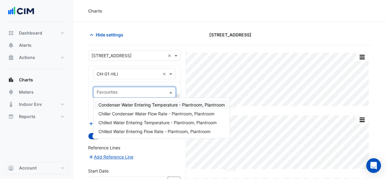
click at [138, 95] on input "text" at bounding box center [131, 93] width 69 height 6
click at [137, 77] on div "Equipment × CH-01-HLI ×" at bounding box center [134, 74] width 82 height 11
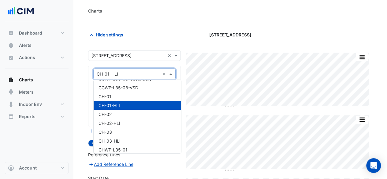
scroll to position [318, 0]
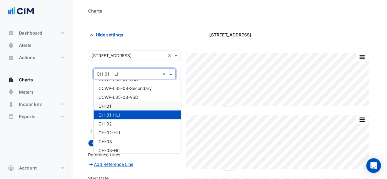
click at [135, 105] on div "CH-01" at bounding box center [138, 106] width 88 height 9
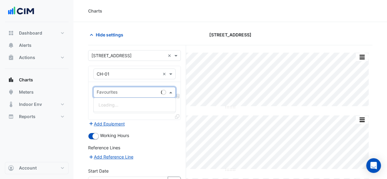
click at [135, 90] on input "text" at bounding box center [128, 93] width 62 height 6
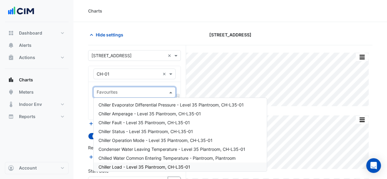
click at [143, 166] on span "Chiller Load - Level 35 Plantroom, CH-L35-01" at bounding box center [145, 166] width 92 height 5
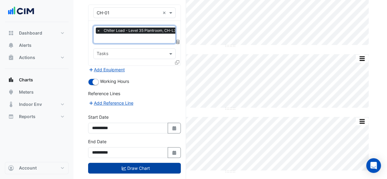
click at [141, 165] on button "Draw Chart" at bounding box center [134, 168] width 93 height 11
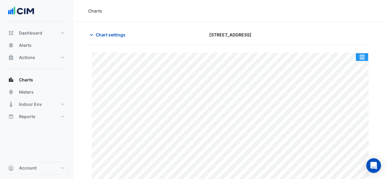
click at [363, 56] on button "button" at bounding box center [362, 57] width 12 height 8
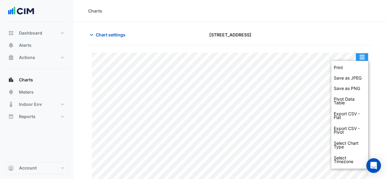
click at [363, 56] on button "button" at bounding box center [362, 57] width 12 height 8
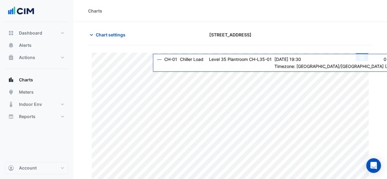
click at [360, 55] on button "button" at bounding box center [362, 57] width 12 height 8
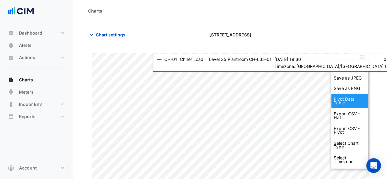
click at [353, 103] on div "Pivot Data Table" at bounding box center [350, 101] width 37 height 15
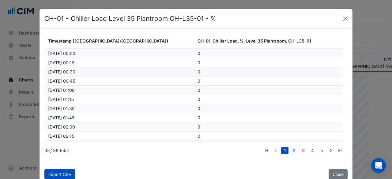
click at [53, 171] on button "Export CSV" at bounding box center [59, 174] width 31 height 11
click at [341, 18] on button "Close" at bounding box center [345, 18] width 9 height 9
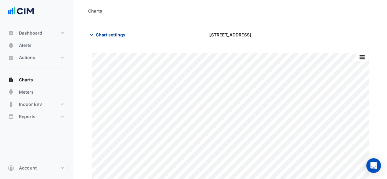
click at [99, 35] on span "Chart settings" at bounding box center [111, 35] width 30 height 6
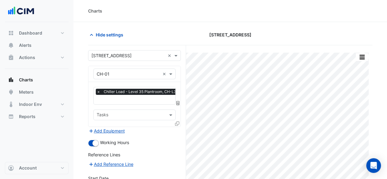
click at [119, 74] on input "text" at bounding box center [128, 74] width 63 height 6
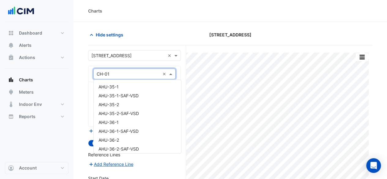
scroll to position [340, 0]
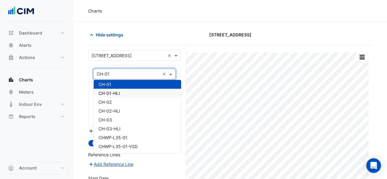
click at [120, 92] on div "CH-01-HLI" at bounding box center [138, 93] width 88 height 9
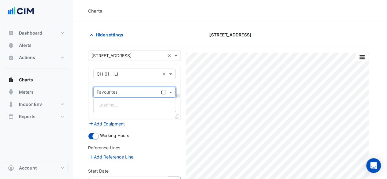
click at [122, 92] on input "text" at bounding box center [128, 93] width 62 height 6
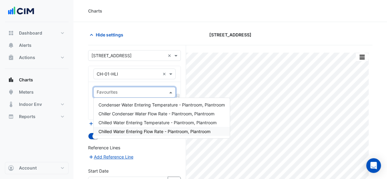
click at [130, 131] on span "Chilled Water Entering Flow Rate - Plantroom, Plantroom" at bounding box center [155, 131] width 112 height 5
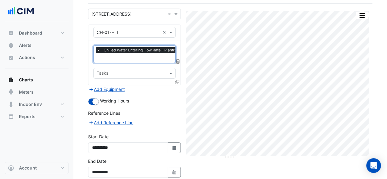
scroll to position [8, 0]
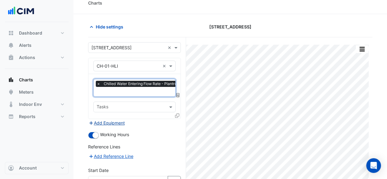
click at [115, 120] on button "Add Equipment" at bounding box center [106, 122] width 37 height 7
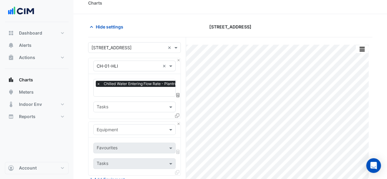
click at [130, 128] on input "text" at bounding box center [128, 130] width 63 height 6
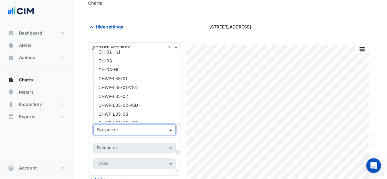
scroll to position [337, 0]
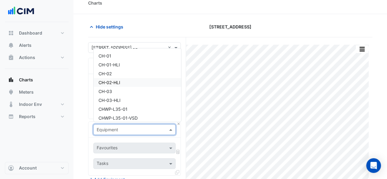
click at [135, 85] on div "CH-02-HLI" at bounding box center [138, 82] width 88 height 9
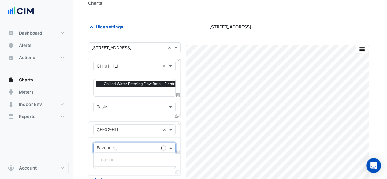
click at [133, 148] on input "text" at bounding box center [128, 148] width 62 height 6
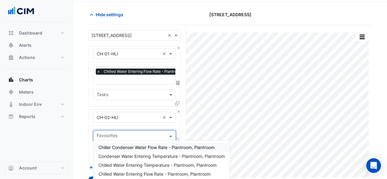
scroll to position [39, 0]
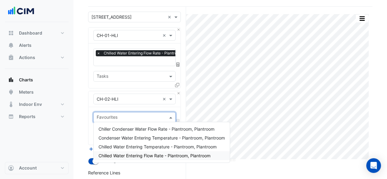
click at [134, 153] on span "Chilled Water Entering Flow Rate - Plantroom, Plantroom" at bounding box center [155, 155] width 112 height 5
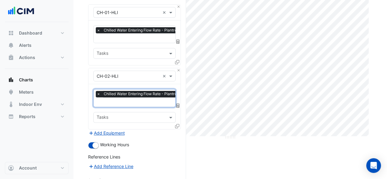
scroll to position [69, 0]
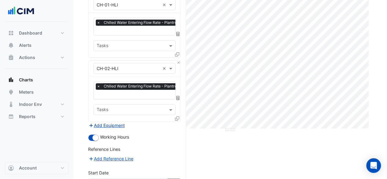
click at [115, 124] on button "Add Equipment" at bounding box center [106, 125] width 37 height 7
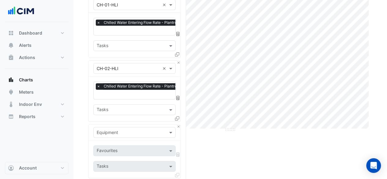
click at [128, 130] on input "text" at bounding box center [128, 133] width 63 height 6
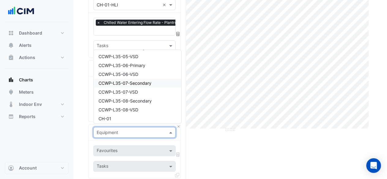
scroll to position [337, 0]
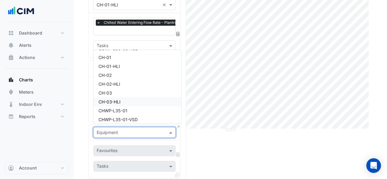
click at [125, 105] on div "CH-03-HLI" at bounding box center [138, 101] width 88 height 9
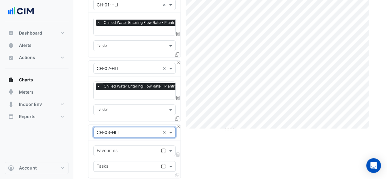
click at [126, 148] on input "text" at bounding box center [128, 151] width 62 height 6
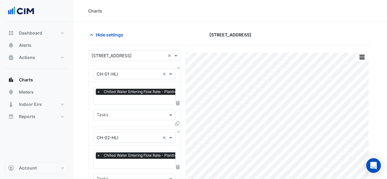
scroll to position [100, 0]
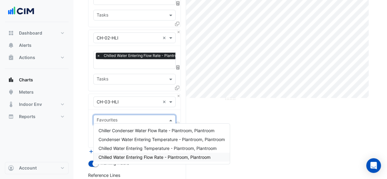
click at [134, 154] on div "Chilled Water Entering Flow Rate - Plantroom, Plantroom" at bounding box center [162, 157] width 136 height 9
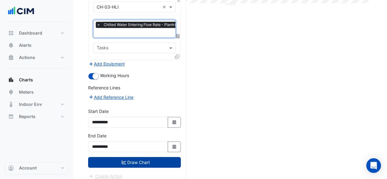
click at [134, 157] on button "Draw Chart" at bounding box center [134, 162] width 93 height 11
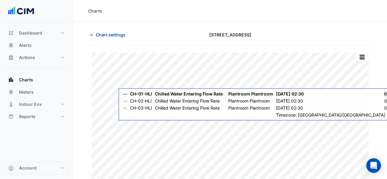
scroll to position [21, 0]
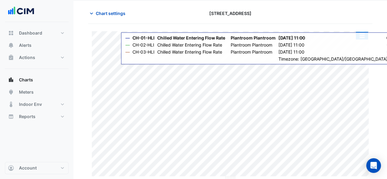
click at [357, 38] on button "button" at bounding box center [362, 36] width 12 height 8
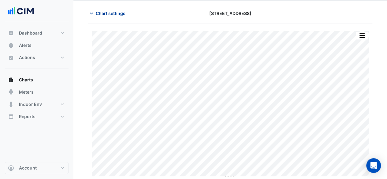
click at [118, 15] on span "Chart settings" at bounding box center [111, 13] width 30 height 6
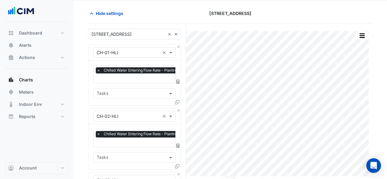
click at [139, 52] on input "text" at bounding box center [128, 53] width 63 height 6
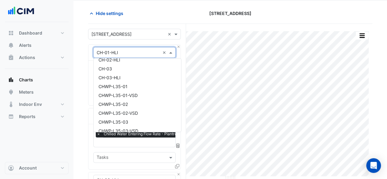
scroll to position [349, 0]
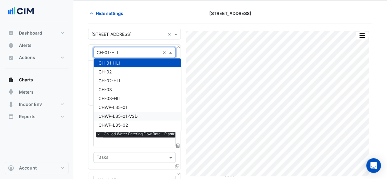
click at [142, 116] on div "CHWP-L35-01-VSD" at bounding box center [138, 116] width 88 height 9
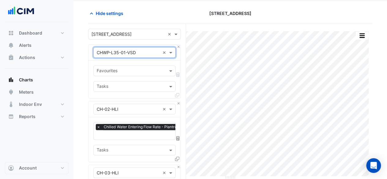
click at [158, 74] on div at bounding box center [131, 72] width 70 height 8
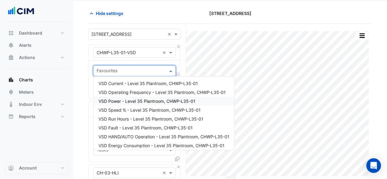
click at [154, 99] on span "VSD Power - Level 35 Plantroom, CHWP-L35-01" at bounding box center [147, 101] width 97 height 5
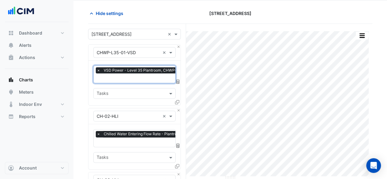
click at [141, 115] on input "text" at bounding box center [128, 116] width 63 height 6
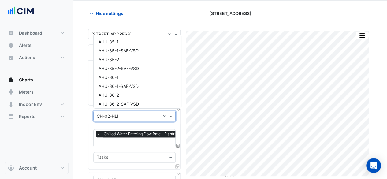
scroll to position [366, 0]
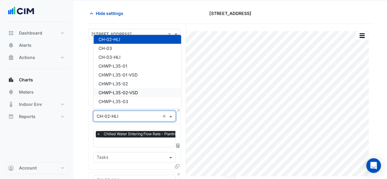
click at [144, 93] on div "CHWP-L35-02-VSD" at bounding box center [138, 92] width 88 height 9
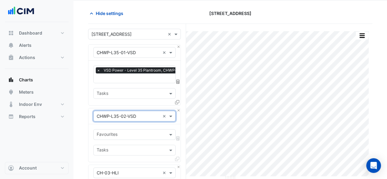
click at [143, 130] on div "Favourites" at bounding box center [130, 134] width 72 height 9
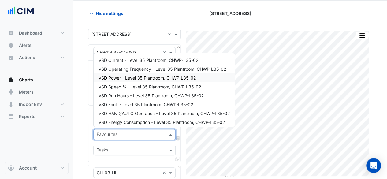
click at [145, 79] on span "VSD Power - Level 35 Plantroom, CHWP-L35-02" at bounding box center [147, 77] width 97 height 5
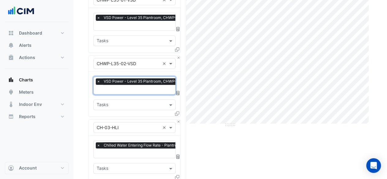
scroll to position [83, 0]
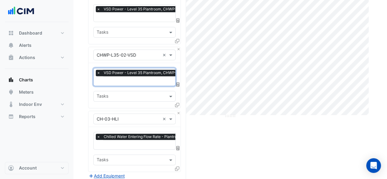
click at [144, 114] on div "Equipment × CH-03-HLI ×" at bounding box center [134, 119] width 82 height 11
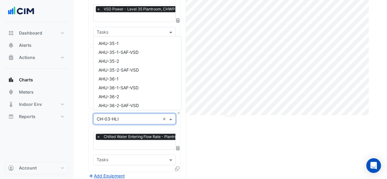
scroll to position [384, 0]
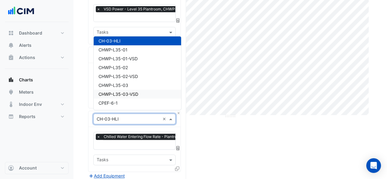
click at [133, 91] on div "CHWP-L35-03-VSD" at bounding box center [138, 94] width 88 height 9
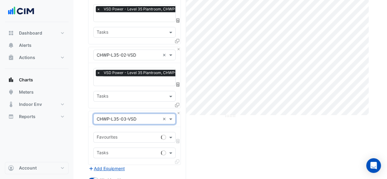
click at [134, 133] on div "Favourites" at bounding box center [126, 137] width 65 height 9
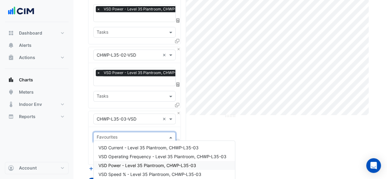
click at [139, 167] on span "VSD Power - Level 35 Plantroom, CHWP-L35-03" at bounding box center [148, 165] width 98 height 5
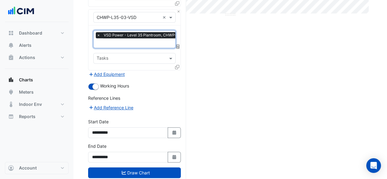
scroll to position [195, 0]
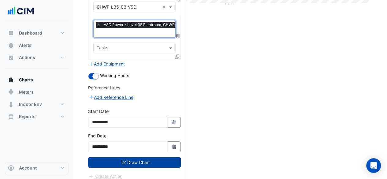
click at [128, 157] on button "Draw Chart" at bounding box center [134, 162] width 93 height 11
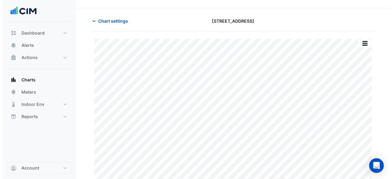
scroll to position [21, 0]
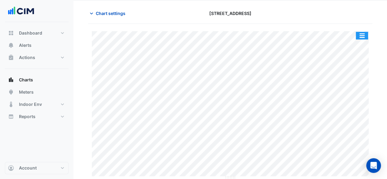
click at [362, 36] on button "button" at bounding box center [362, 36] width 12 height 8
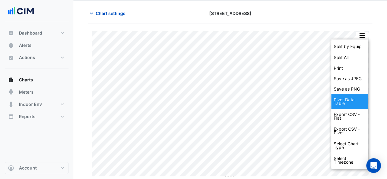
click at [351, 101] on div "Pivot Data Table" at bounding box center [350, 101] width 37 height 15
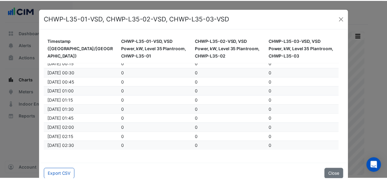
scroll to position [0, 0]
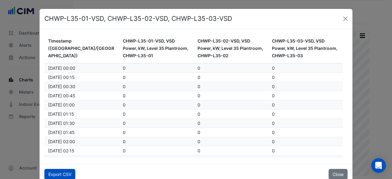
click at [55, 175] on button "Export CSV" at bounding box center [59, 174] width 31 height 11
click at [347, 18] on button "Close" at bounding box center [345, 18] width 9 height 9
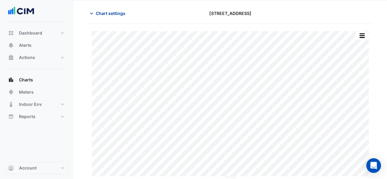
click at [102, 11] on span "Chart settings" at bounding box center [111, 13] width 30 height 6
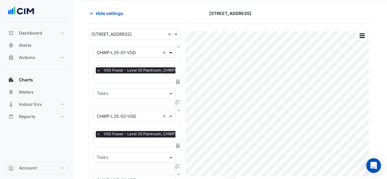
click at [172, 53] on span at bounding box center [172, 52] width 8 height 6
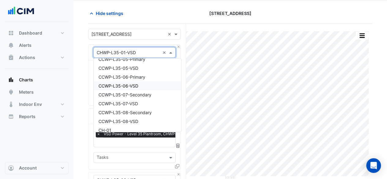
scroll to position [310, 0]
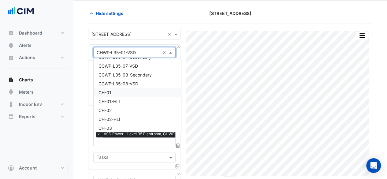
click at [126, 89] on div "CH-01" at bounding box center [138, 92] width 88 height 9
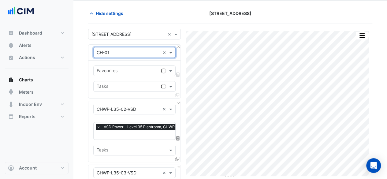
click at [129, 68] on input "text" at bounding box center [128, 71] width 62 height 6
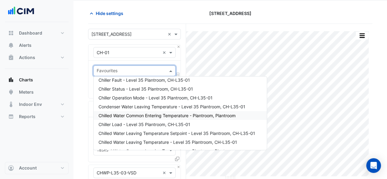
scroll to position [31, 0]
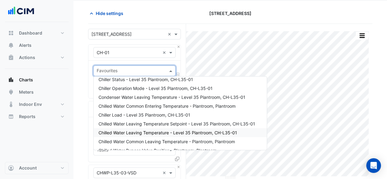
click at [149, 135] on span "Chilled Water Leaving Temperature - Level 35 Plantroom, CH-L35-01" at bounding box center [168, 132] width 139 height 5
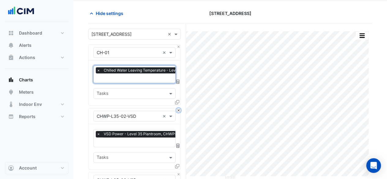
click at [179, 109] on button "Close" at bounding box center [179, 110] width 4 height 4
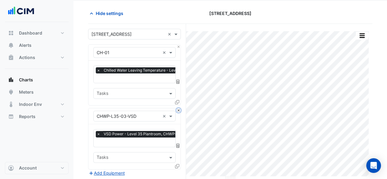
click at [179, 109] on button "Close" at bounding box center [179, 110] width 4 height 4
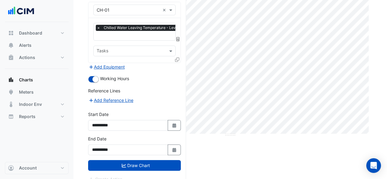
scroll to position [69, 0]
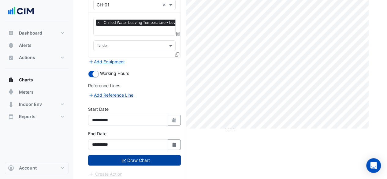
click at [150, 159] on button "Draw Chart" at bounding box center [134, 160] width 93 height 11
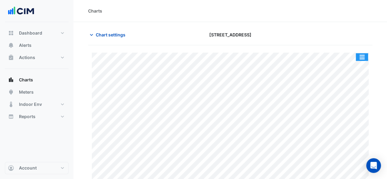
click at [363, 56] on button "button" at bounding box center [362, 57] width 12 height 8
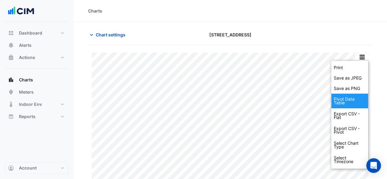
click at [356, 104] on div "Pivot Data Table" at bounding box center [350, 101] width 37 height 15
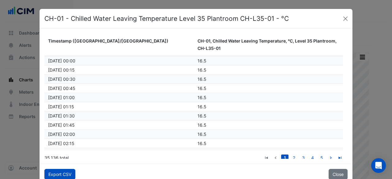
click at [58, 172] on button "Export CSV" at bounding box center [59, 174] width 31 height 11
click at [341, 17] on button "Close" at bounding box center [345, 18] width 9 height 9
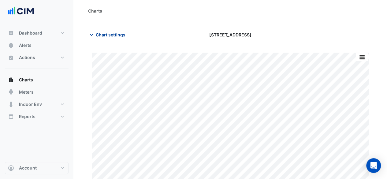
click at [101, 34] on span "Chart settings" at bounding box center [111, 35] width 30 height 6
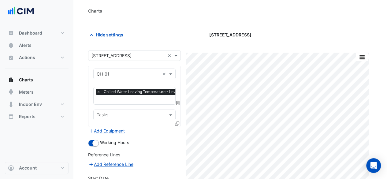
click at [121, 72] on input "text" at bounding box center [128, 74] width 63 height 6
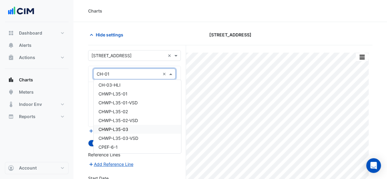
scroll to position [370, 0]
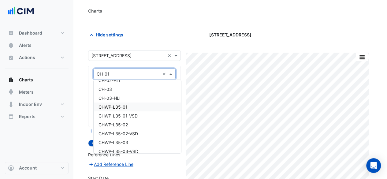
click at [122, 108] on span "CHWP-L35-01" at bounding box center [113, 106] width 29 height 5
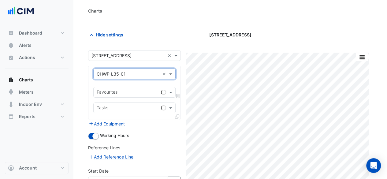
click at [125, 88] on div "Favourites" at bounding box center [126, 92] width 65 height 9
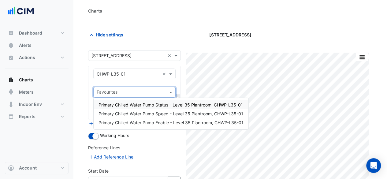
click at [125, 88] on div "Favourites" at bounding box center [130, 92] width 72 height 9
click at [125, 74] on input "text" at bounding box center [128, 74] width 63 height 6
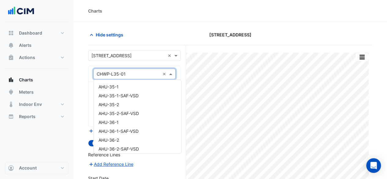
scroll to position [393, 0]
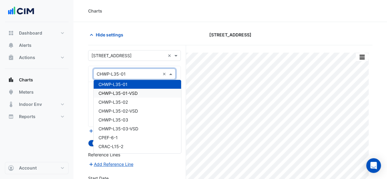
click at [126, 91] on span "CHWP-L35-01-VSD" at bounding box center [118, 93] width 39 height 5
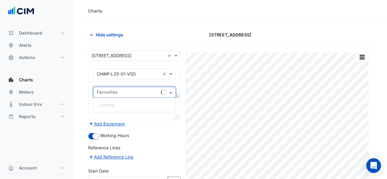
click at [126, 90] on input "text" at bounding box center [128, 93] width 62 height 6
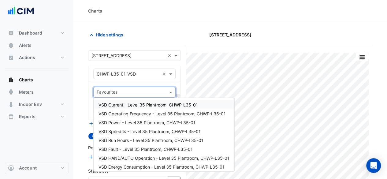
click at [125, 72] on input "text" at bounding box center [128, 74] width 63 height 6
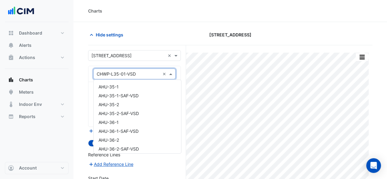
scroll to position [402, 0]
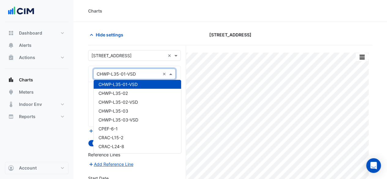
click at [125, 72] on input "text" at bounding box center [128, 74] width 63 height 6
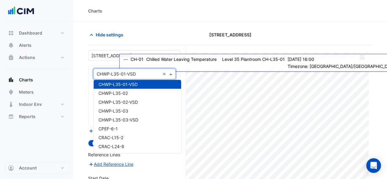
click at [182, 75] on div "**********" at bounding box center [137, 148] width 98 height 206
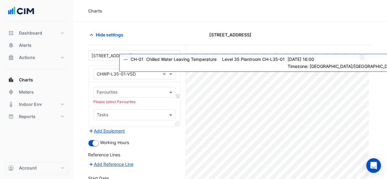
click at [147, 74] on input "text" at bounding box center [128, 74] width 63 height 6
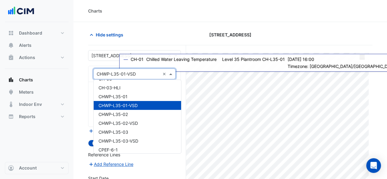
scroll to position [371, 0]
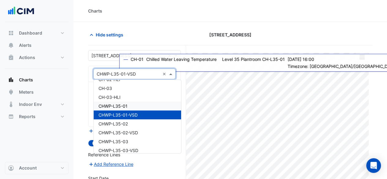
click at [133, 103] on div "CHWP-L35-01" at bounding box center [138, 106] width 88 height 9
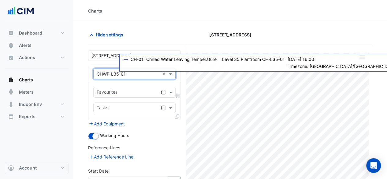
click at [132, 90] on input "text" at bounding box center [128, 93] width 62 height 6
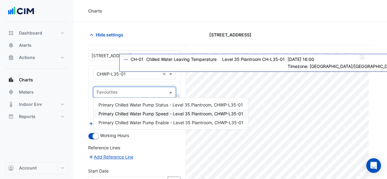
click at [132, 113] on span "Primary Chilled Water Pump Speed - Level 35 Plantroom, CHWP-L35-01" at bounding box center [171, 113] width 145 height 5
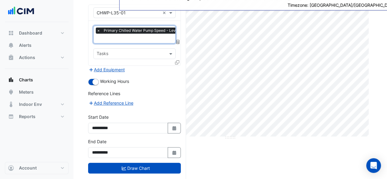
scroll to position [69, 0]
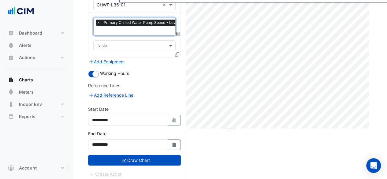
click at [135, 158] on button "Draw Chart" at bounding box center [134, 160] width 93 height 11
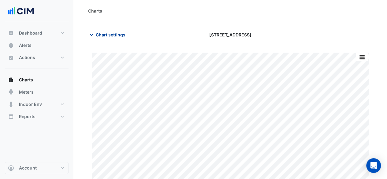
click at [104, 38] on button "Chart settings" at bounding box center [108, 34] width 41 height 11
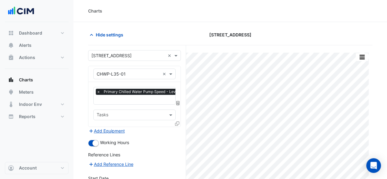
click at [119, 75] on input "text" at bounding box center [128, 74] width 63 height 6
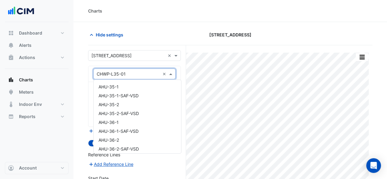
scroll to position [393, 0]
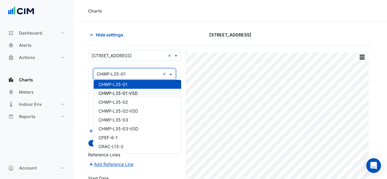
click at [130, 92] on span "CHWP-L35-01-VSD" at bounding box center [118, 93] width 39 height 5
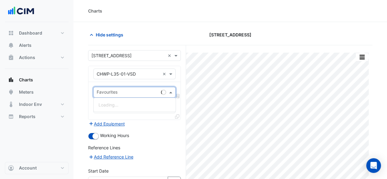
click at [129, 90] on input "text" at bounding box center [128, 93] width 62 height 6
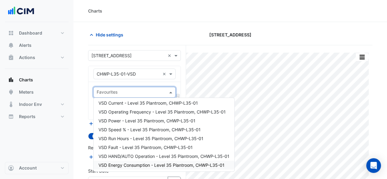
scroll to position [2, 0]
click at [134, 166] on span "VSD Energy Consumption - Level 35 Plantroom, CHWP-L35-01" at bounding box center [162, 164] width 126 height 5
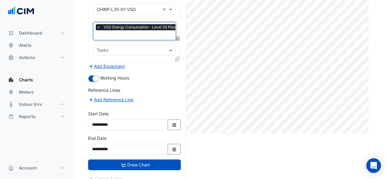
scroll to position [69, 0]
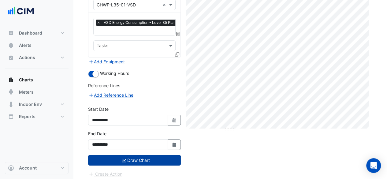
click at [138, 157] on button "Draw Chart" at bounding box center [134, 160] width 93 height 11
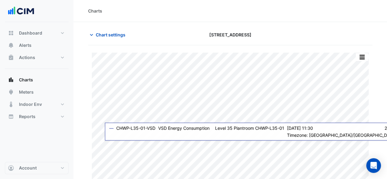
scroll to position [21, 0]
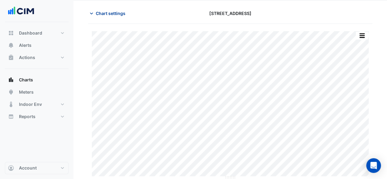
click at [109, 15] on span "Chart settings" at bounding box center [111, 13] width 30 height 6
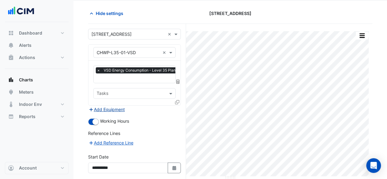
click at [112, 111] on button "Add Equipment" at bounding box center [106, 109] width 37 height 7
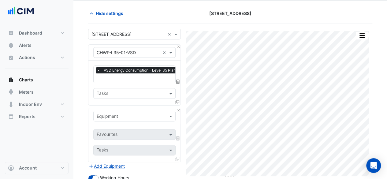
click at [122, 116] on input "text" at bounding box center [128, 116] width 63 height 6
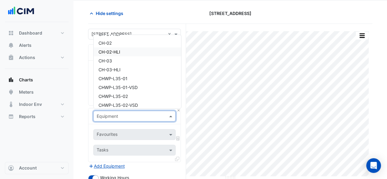
scroll to position [367, 0]
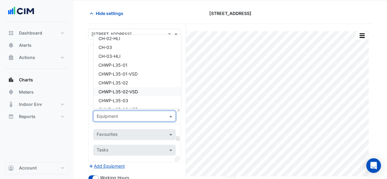
click at [133, 91] on span "CHWP-L35-02-VSD" at bounding box center [118, 91] width 39 height 5
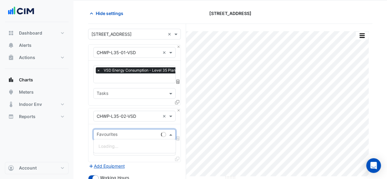
click at [118, 134] on input "text" at bounding box center [128, 135] width 62 height 6
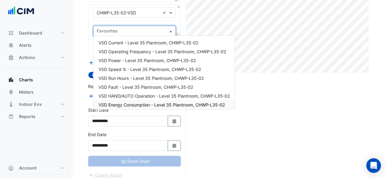
scroll to position [126, 0]
click at [138, 104] on span "VSD Energy Consumption - Level 35 Plantroom, CHWP-L35-02" at bounding box center [162, 104] width 126 height 5
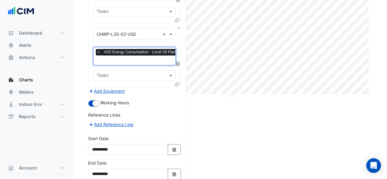
scroll to position [64, 0]
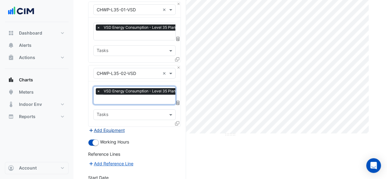
click at [107, 127] on button "Add Equipment" at bounding box center [106, 130] width 37 height 7
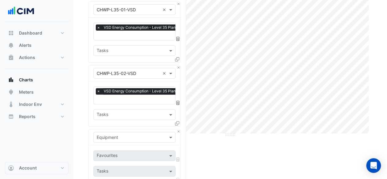
click at [126, 134] on input "text" at bounding box center [128, 137] width 63 height 6
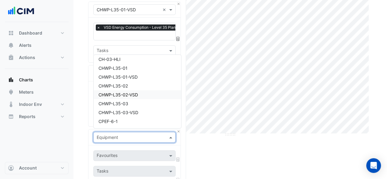
scroll to position [398, 0]
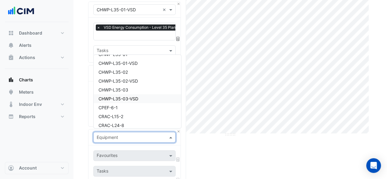
click at [126, 99] on span "CHWP-L35-03-VSD" at bounding box center [119, 98] width 40 height 5
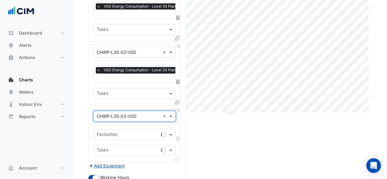
scroll to position [95, 0]
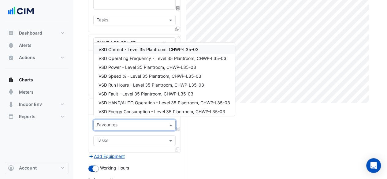
click at [125, 122] on input "text" at bounding box center [131, 125] width 69 height 6
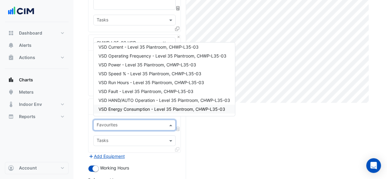
click at [126, 108] on span "VSD Energy Consumption - Level 35 Plantroom, CHWP-L35-03" at bounding box center [162, 109] width 127 height 5
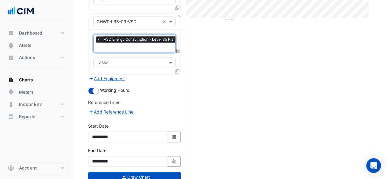
scroll to position [195, 0]
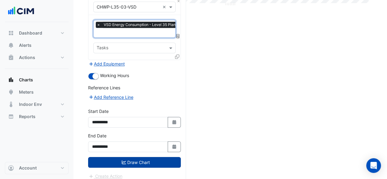
click at [128, 157] on button "Draw Chart" at bounding box center [134, 162] width 93 height 11
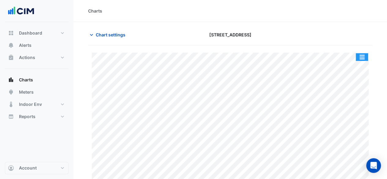
click at [366, 56] on button "button" at bounding box center [362, 57] width 12 height 8
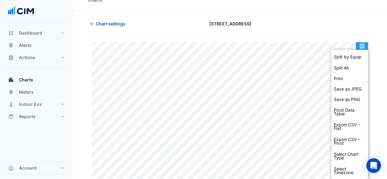
scroll to position [11, 0]
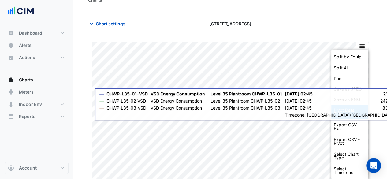
click at [350, 109] on div "Pivot Data Table" at bounding box center [350, 112] width 37 height 15
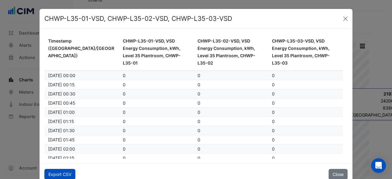
click at [62, 174] on button "Export CSV" at bounding box center [59, 174] width 31 height 11
click at [344, 15] on button "Close" at bounding box center [345, 18] width 9 height 9
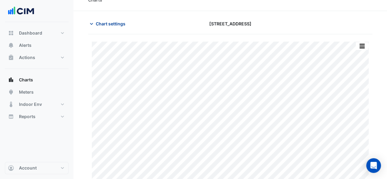
click at [100, 18] on button "Chart settings" at bounding box center [108, 23] width 41 height 11
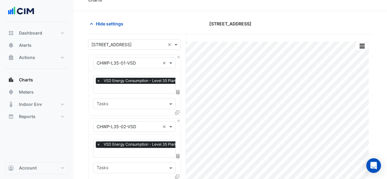
click at [133, 62] on input "text" at bounding box center [128, 63] width 63 height 6
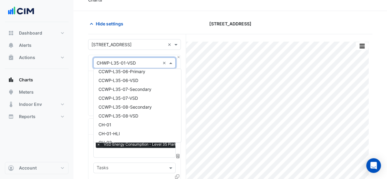
scroll to position [280, 0]
click at [273, 29] on div "Hide settings 8 Exhibition Street" at bounding box center [230, 26] width 284 height 16
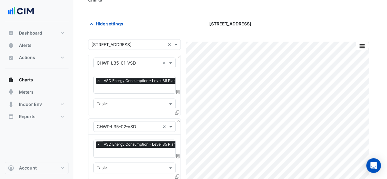
click at [141, 81] on span "VSD Energy Consumption - Level 35 Plantroom, CHWP-L35-01" at bounding box center [158, 81] width 113 height 6
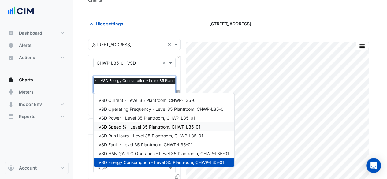
click at [127, 125] on span "VSD Speed % - Level 35 Plantroom, CHWP-L35-01" at bounding box center [150, 126] width 102 height 5
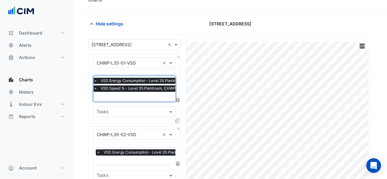
click at [94, 80] on span "×" at bounding box center [96, 81] width 6 height 6
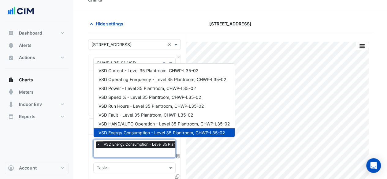
click at [102, 151] on input "text" at bounding box center [157, 153] width 121 height 6
click at [128, 96] on span "VSD Speed % - Level 35 Plantroom, CHWP-L35-02" at bounding box center [150, 97] width 103 height 5
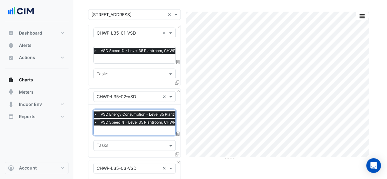
scroll to position [42, 0]
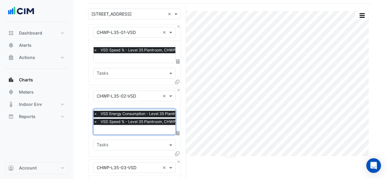
click at [95, 113] on span "×" at bounding box center [96, 114] width 6 height 6
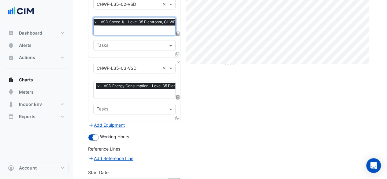
scroll to position [0, 3]
click at [124, 93] on input "text" at bounding box center [154, 94] width 121 height 6
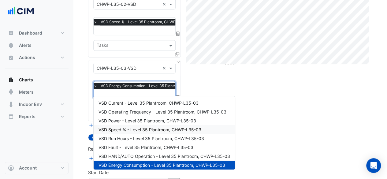
click at [120, 127] on span "VSD Speed % - Level 35 Plantroom, CHWP-L35-03" at bounding box center [150, 129] width 103 height 5
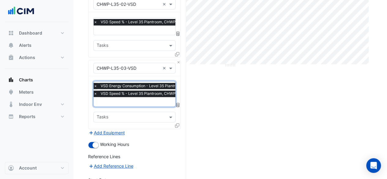
click at [97, 84] on span "×" at bounding box center [96, 86] width 6 height 6
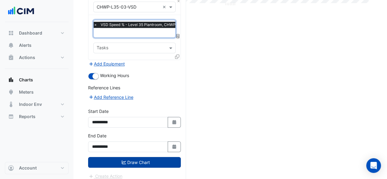
click at [142, 157] on button "Draw Chart" at bounding box center [134, 162] width 93 height 11
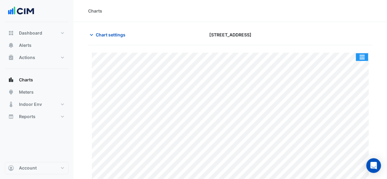
click at [364, 57] on button "button" at bounding box center [362, 57] width 12 height 8
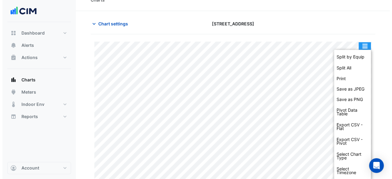
scroll to position [11, 0]
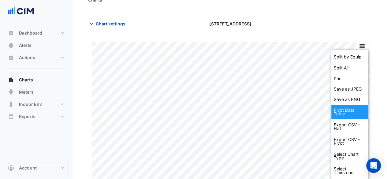
click at [347, 112] on div "Pivot Data Table" at bounding box center [350, 112] width 37 height 15
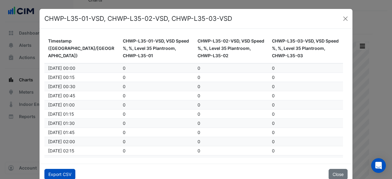
click at [59, 177] on button "Export CSV" at bounding box center [59, 174] width 31 height 11
